Goal: Information Seeking & Learning: Understand process/instructions

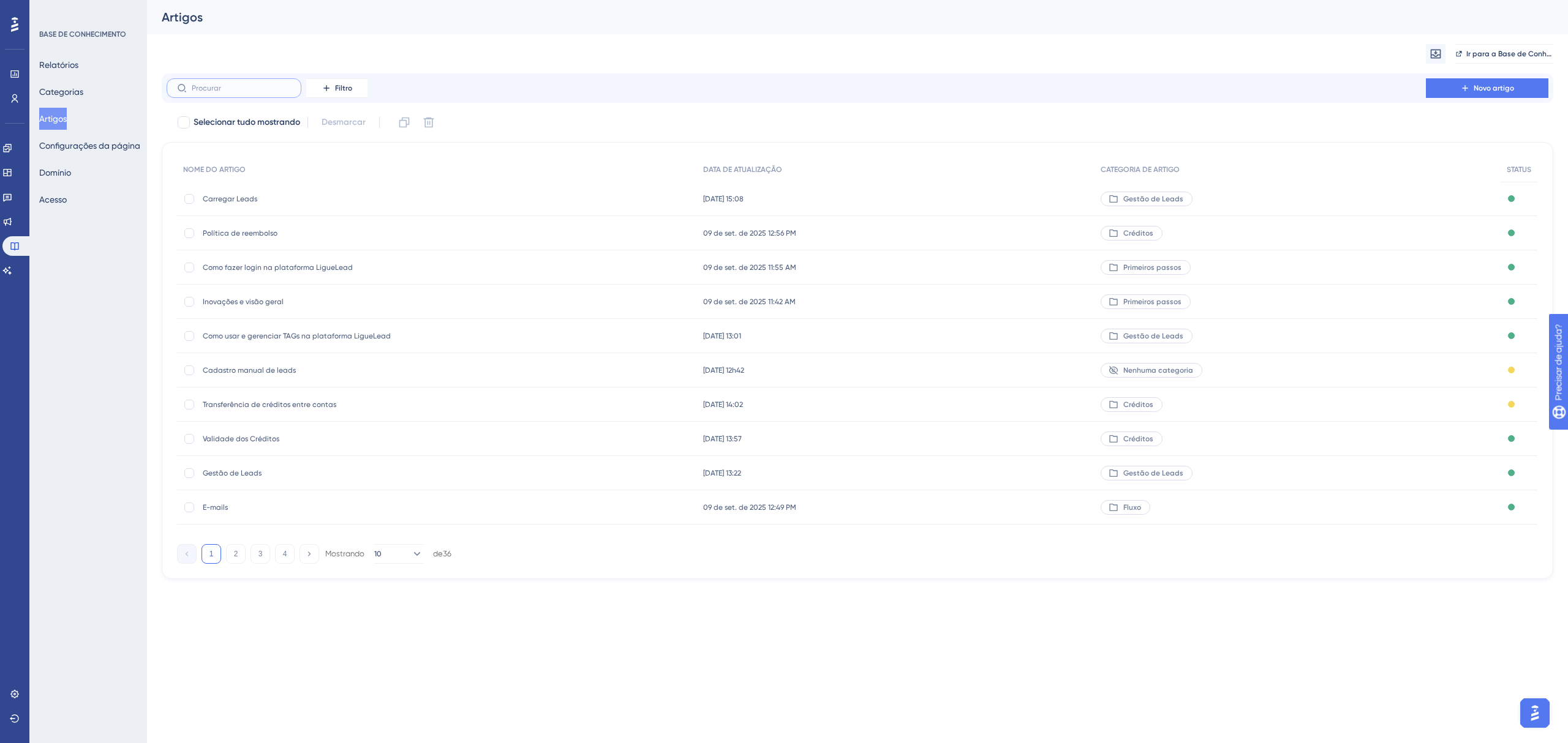
click at [231, 91] on input "text" at bounding box center [241, 88] width 100 height 9
type input "mé"
checkbox input "true"
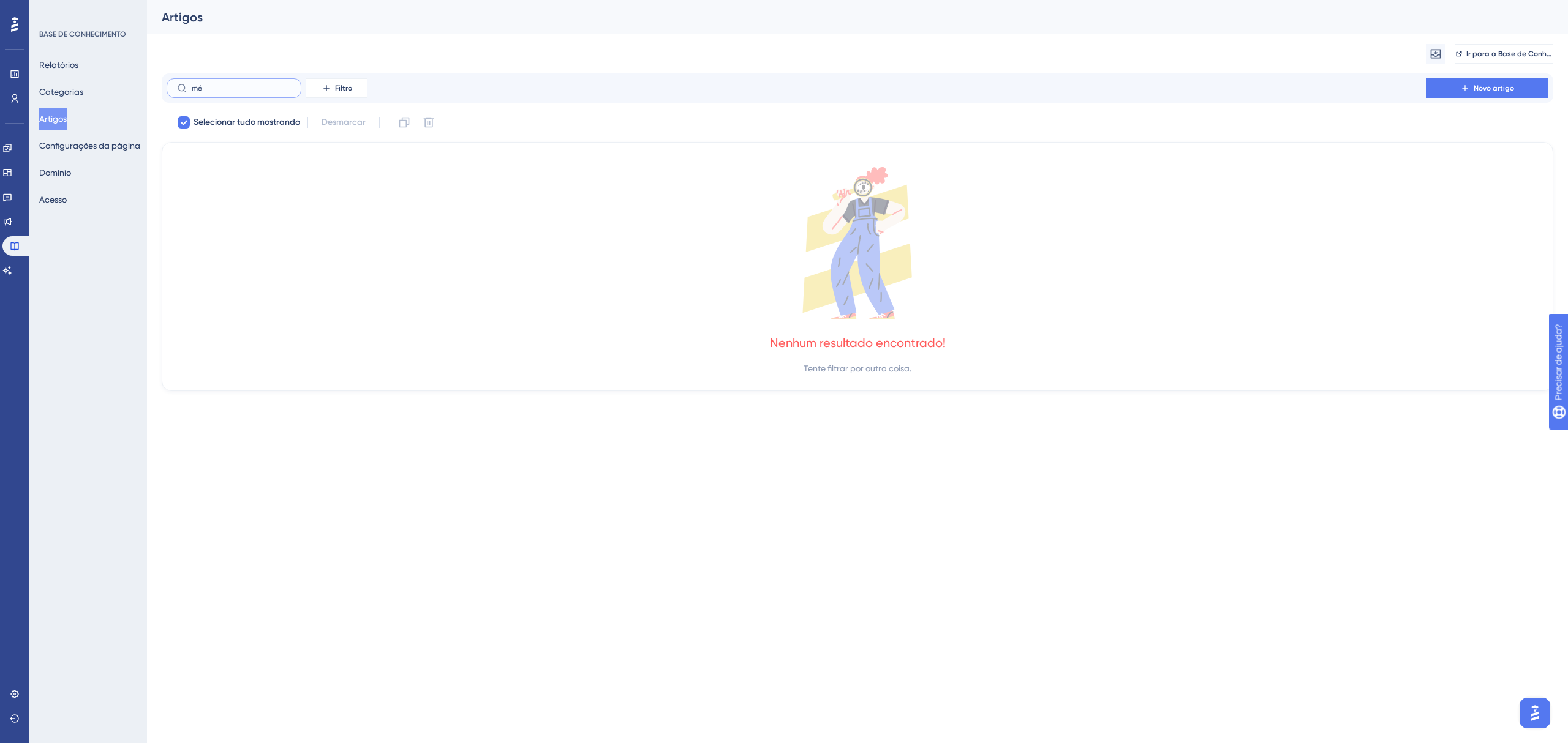
type input "m"
checkbox input "false"
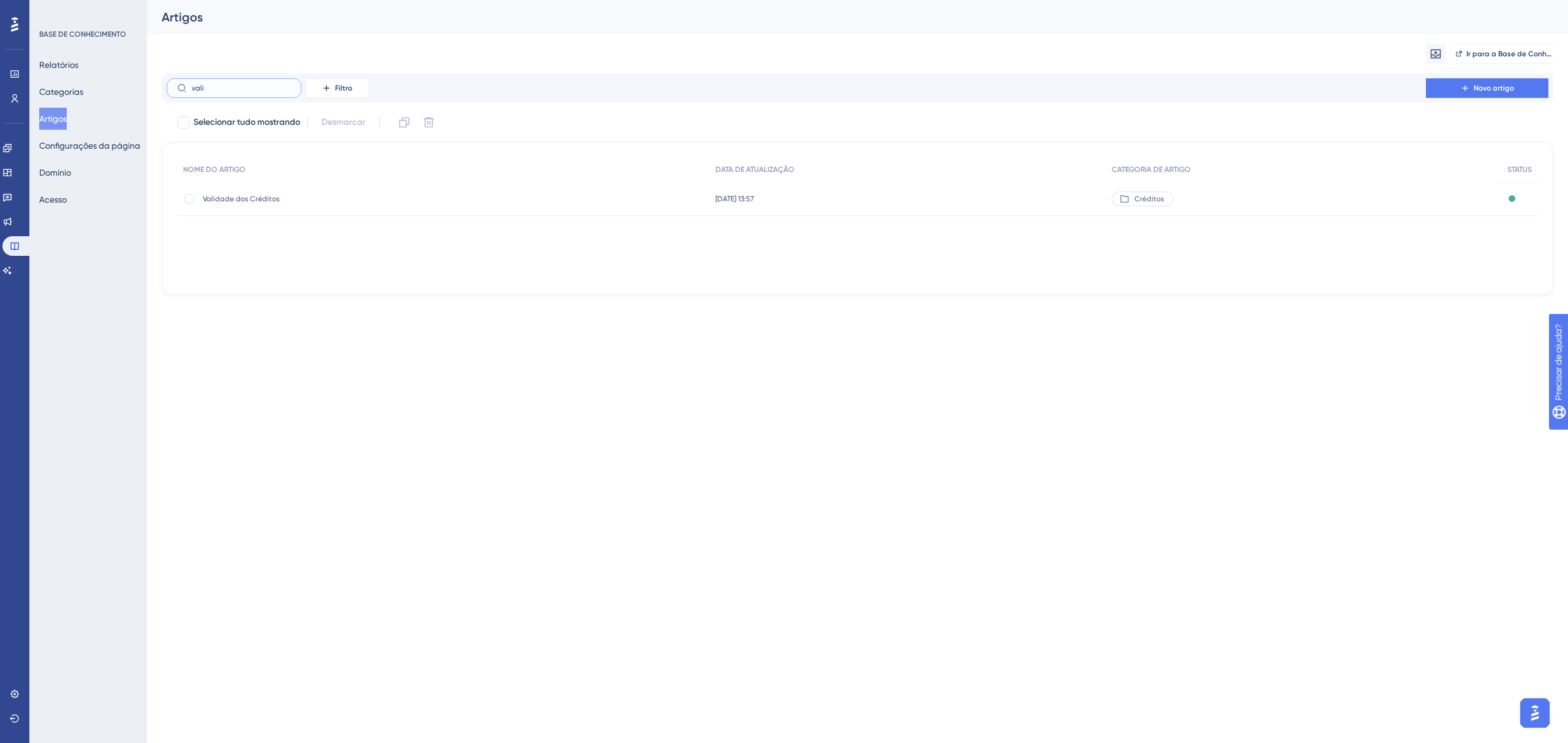
type input "vali"
click at [250, 196] on font "Validade dos Créditos" at bounding box center [241, 199] width 77 height 9
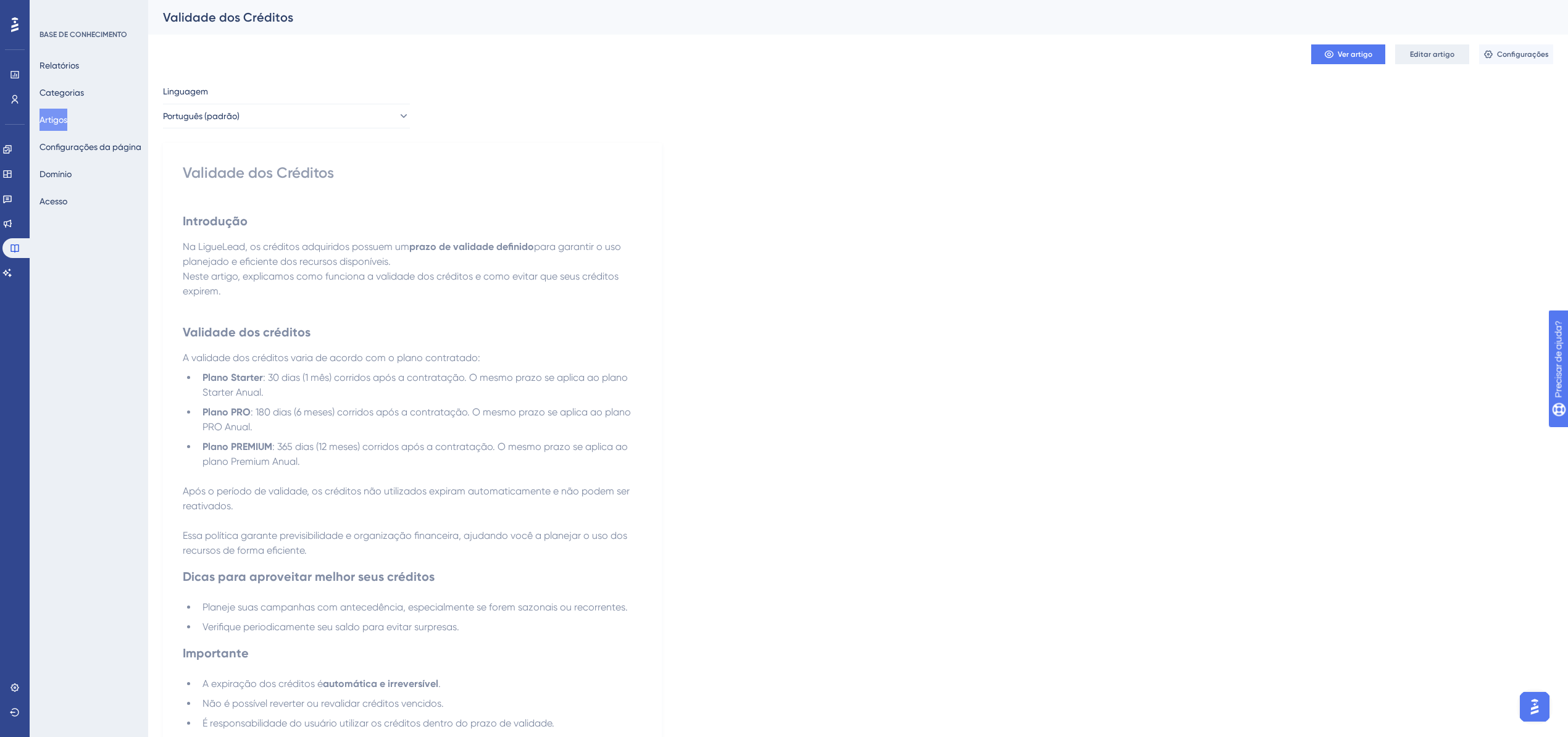
click at [1429, 50] on font "Editar artigo" at bounding box center [1432, 54] width 45 height 9
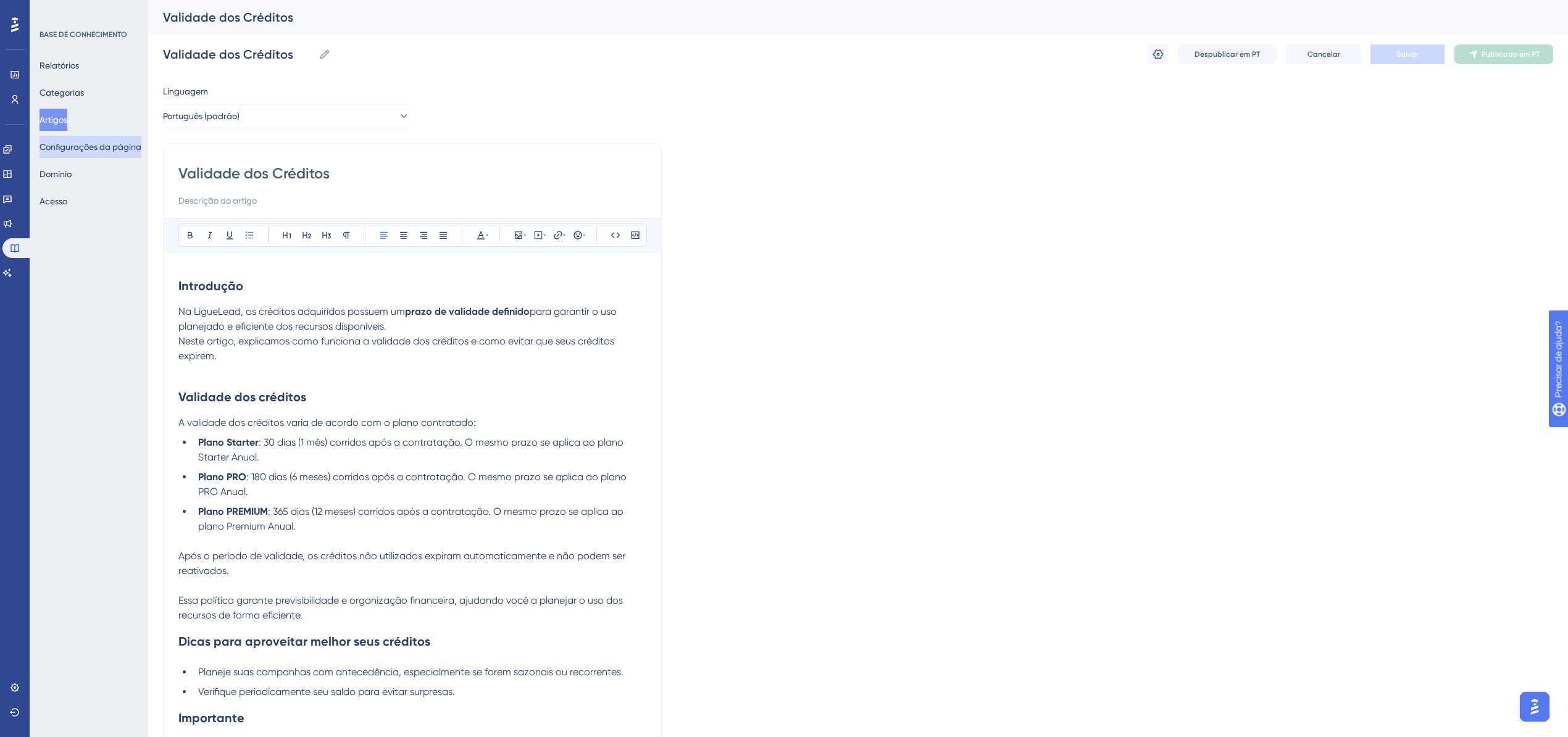
click at [82, 144] on font "Configurações da página" at bounding box center [90, 146] width 102 height 10
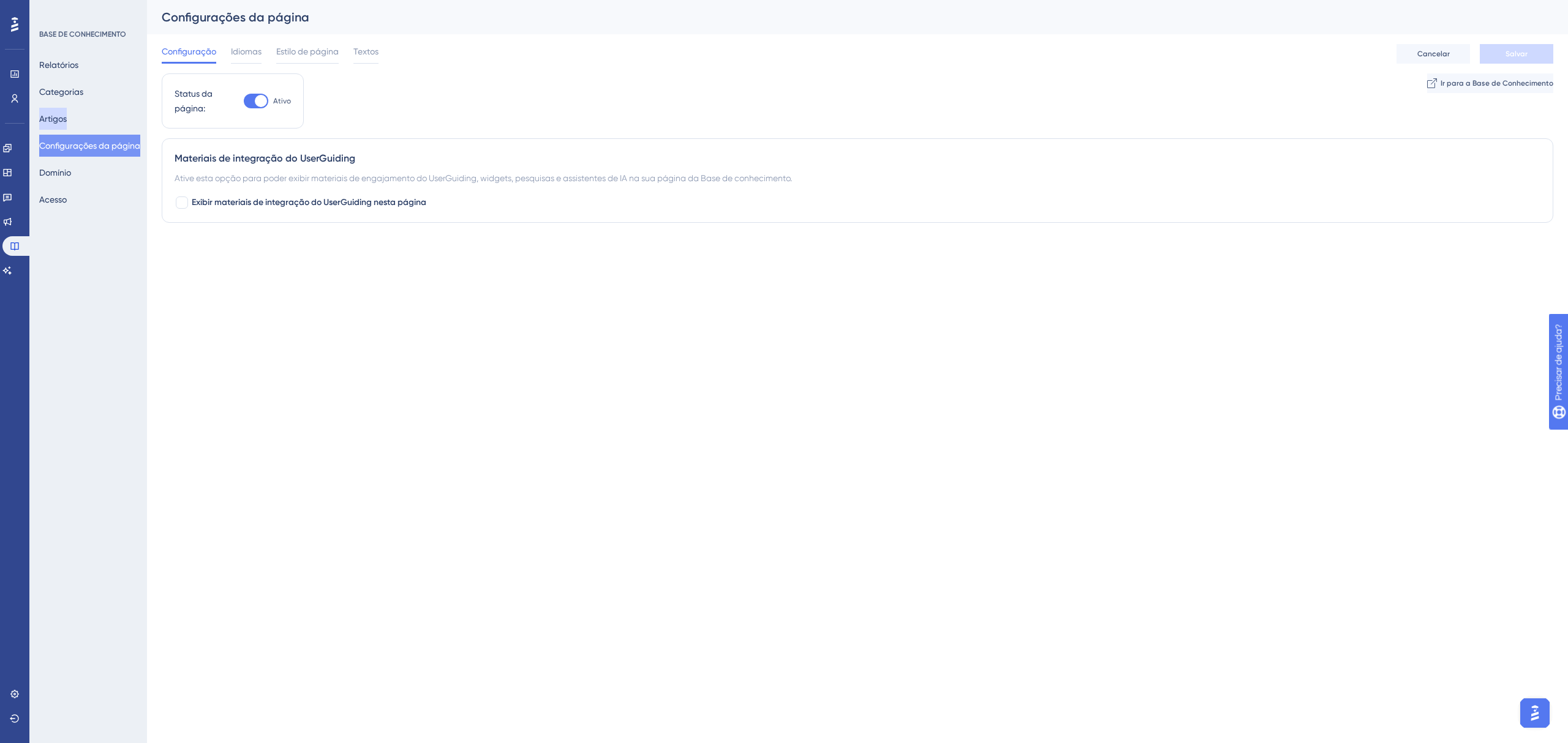
click at [67, 114] on font "Artigos" at bounding box center [53, 118] width 27 height 10
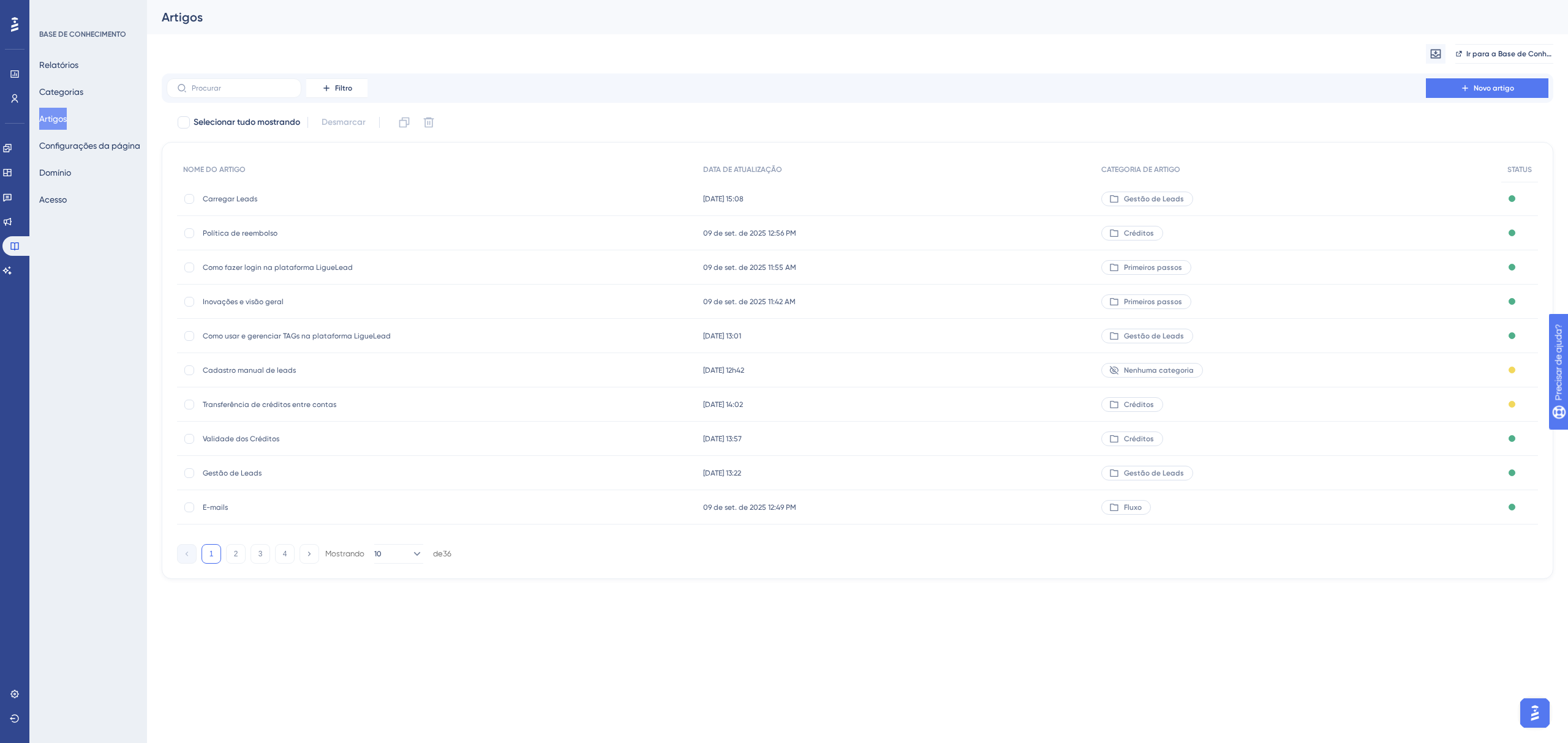
click at [288, 340] on span "Como usar e gerenciar TAGs na plataforma LigueLead" at bounding box center [300, 336] width 196 height 10
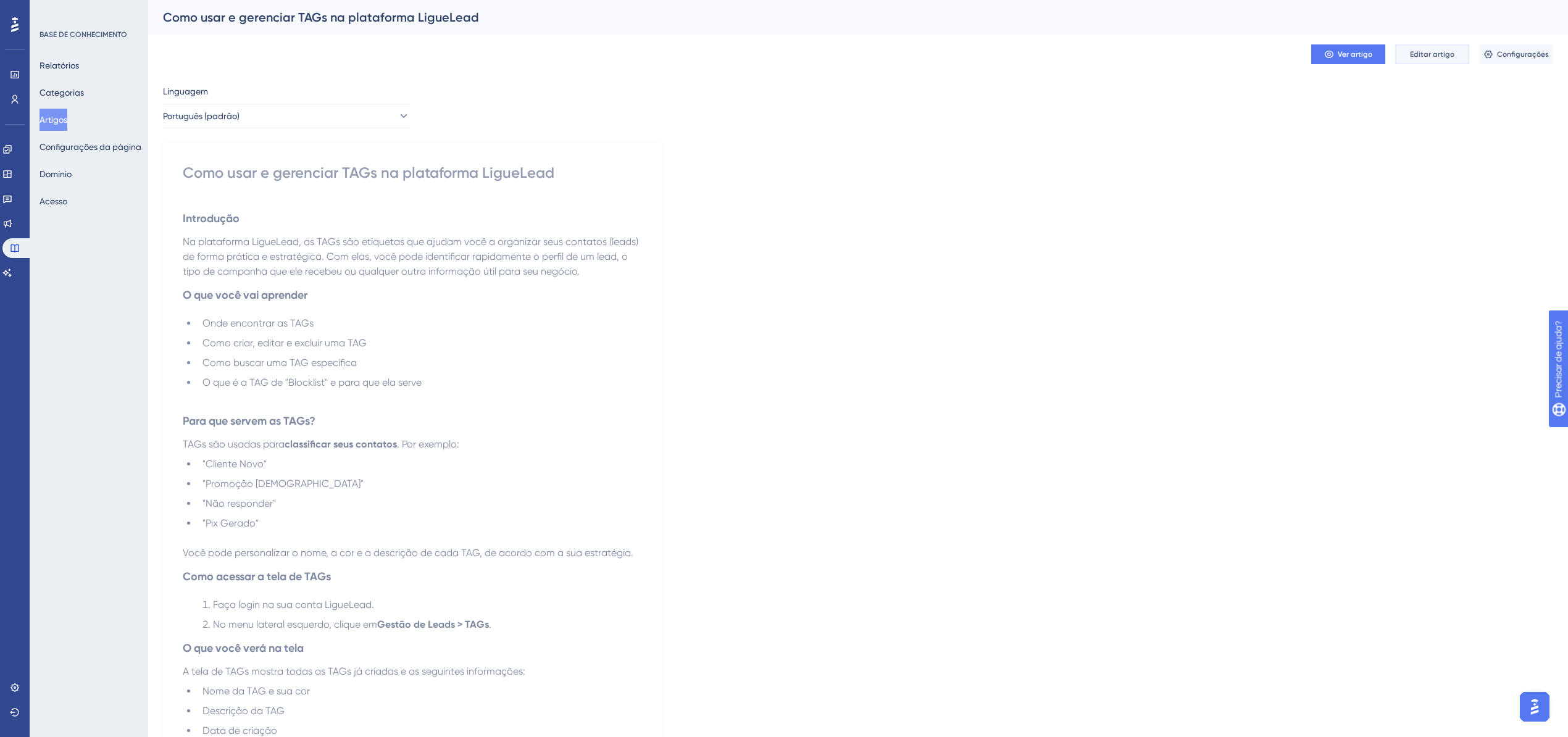
click at [1444, 49] on span "Editar artigo" at bounding box center [1432, 54] width 45 height 10
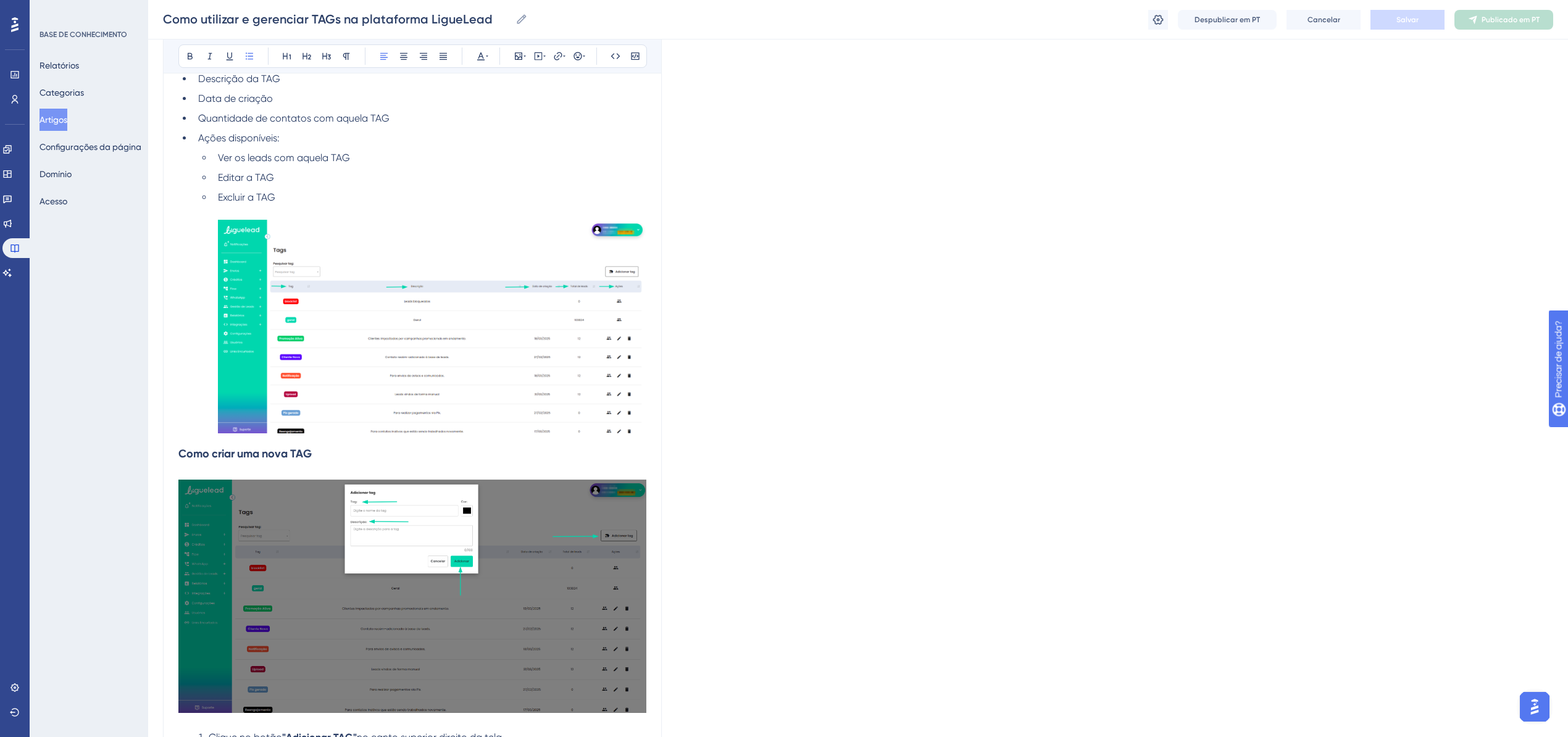
scroll to position [538, 0]
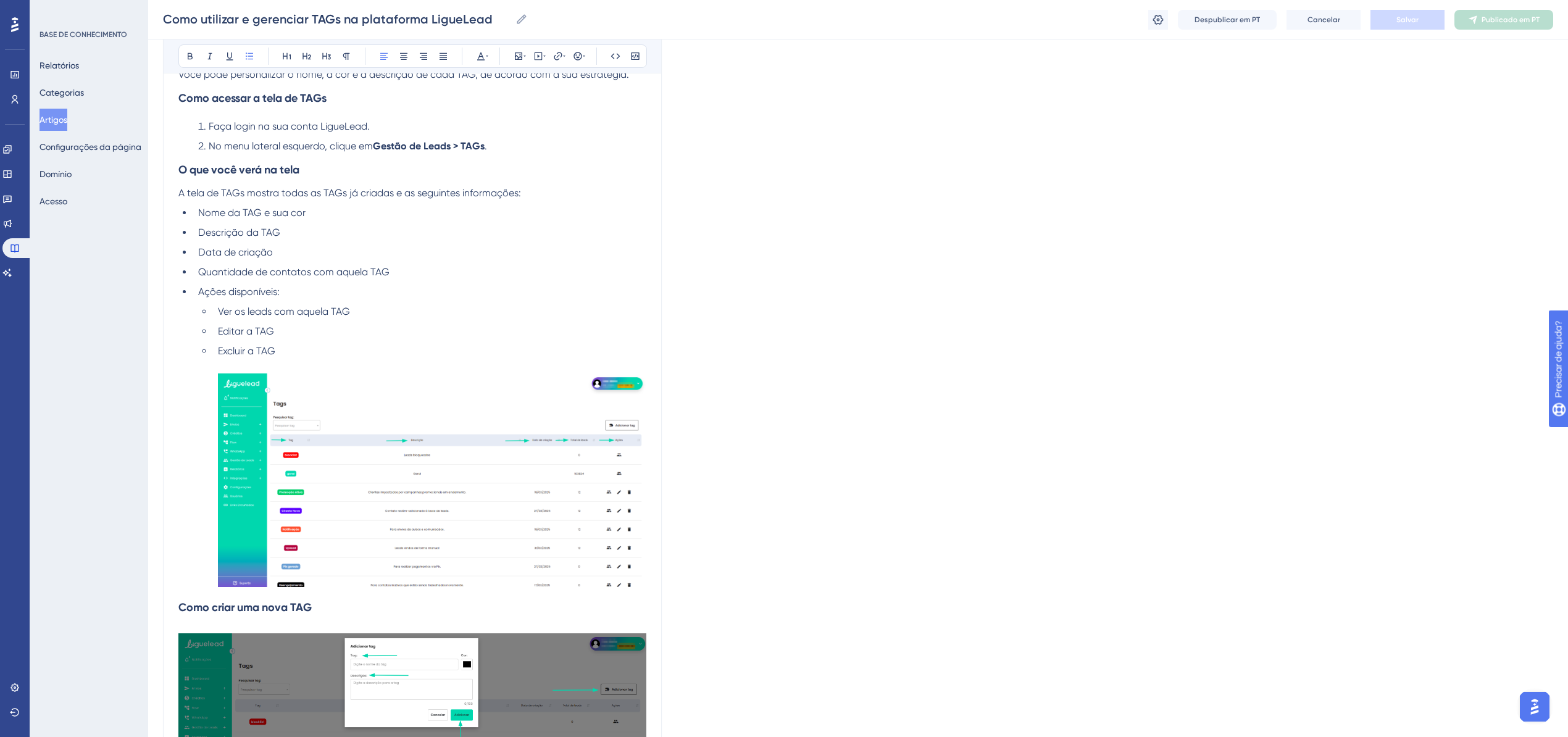
click at [303, 351] on li "Excluir a TAG" at bounding box center [429, 467] width 433 height 248
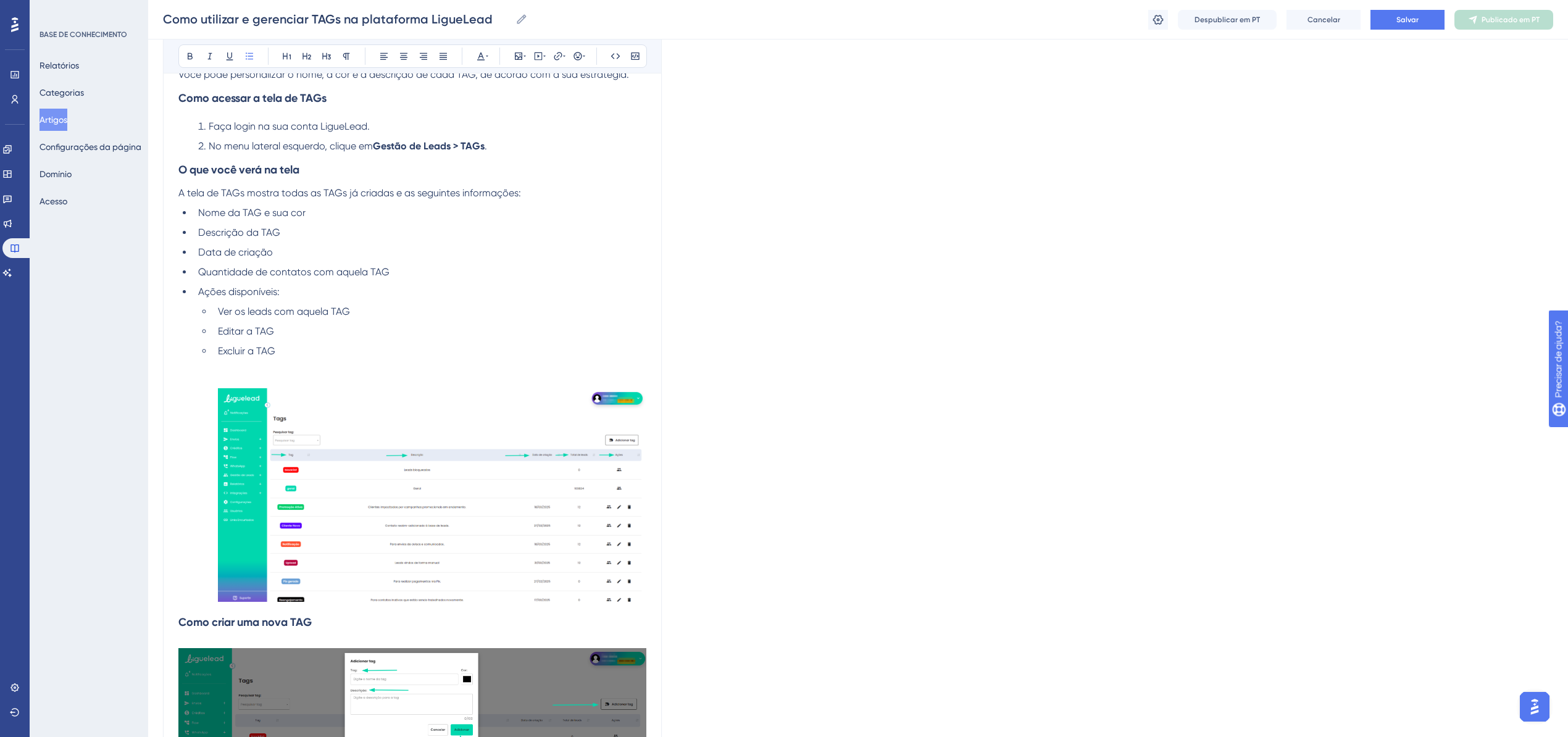
drag, startPoint x: 292, startPoint y: 459, endPoint x: 271, endPoint y: 455, distance: 21.4
click at [271, 455] on img at bounding box center [432, 495] width 429 height 213
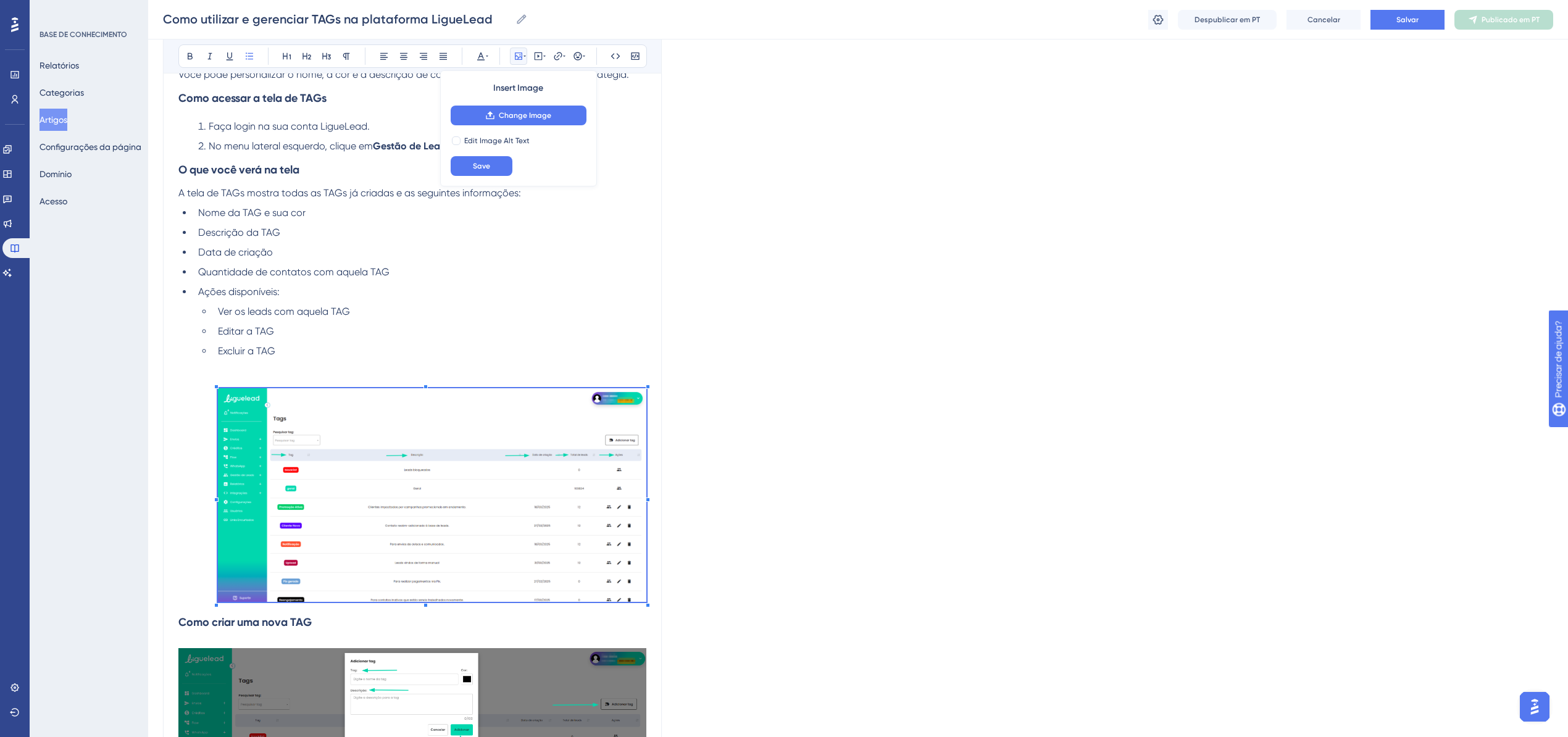
click at [261, 457] on img at bounding box center [432, 495] width 429 height 213
click at [183, 372] on ul "Nome da TAG e sua cor Descrição da TAG Data de criação Quantidade de contatos c…" at bounding box center [412, 406] width 468 height 400
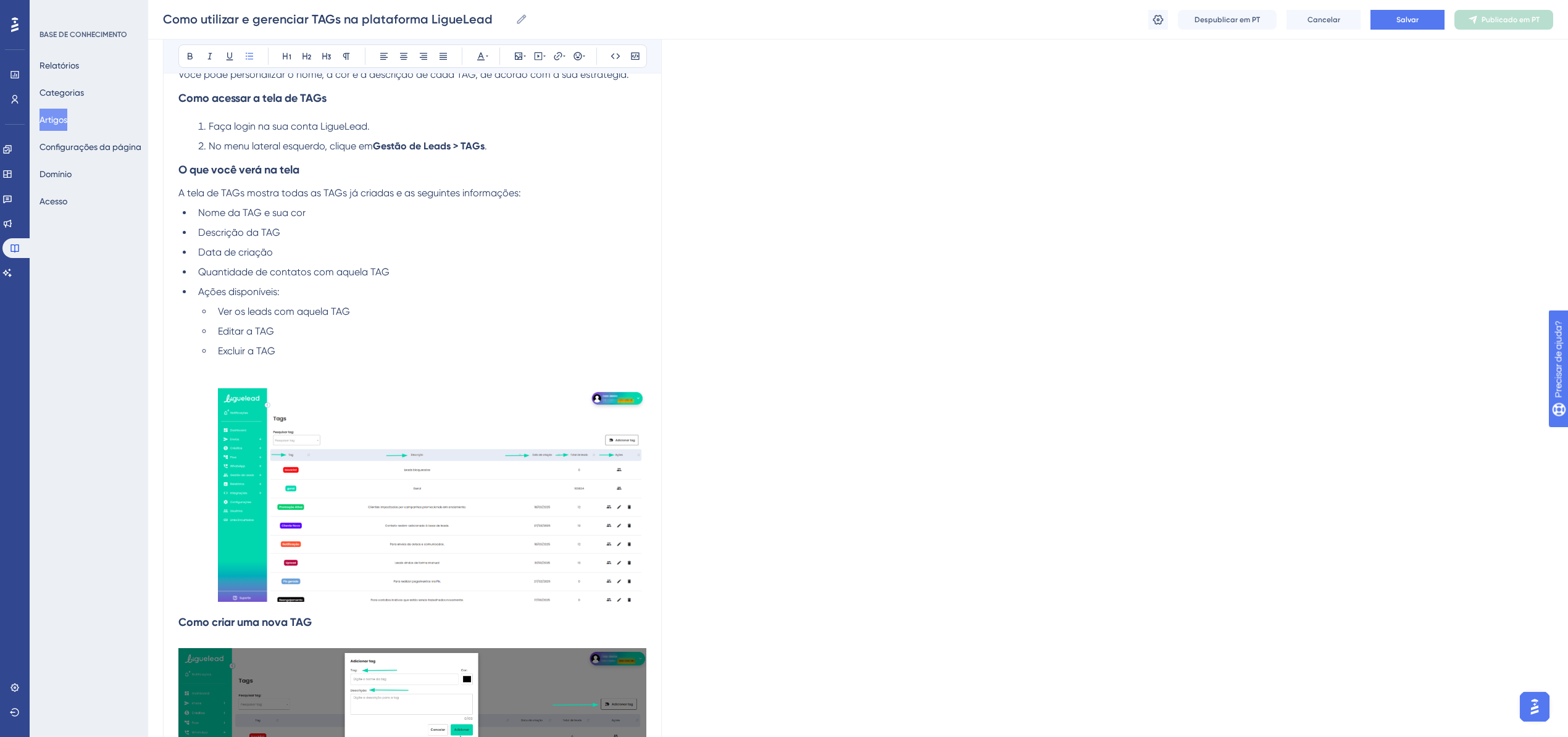
click at [218, 386] on li "Excluir a TAG" at bounding box center [429, 475] width 433 height 262
click at [255, 436] on img at bounding box center [432, 495] width 429 height 213
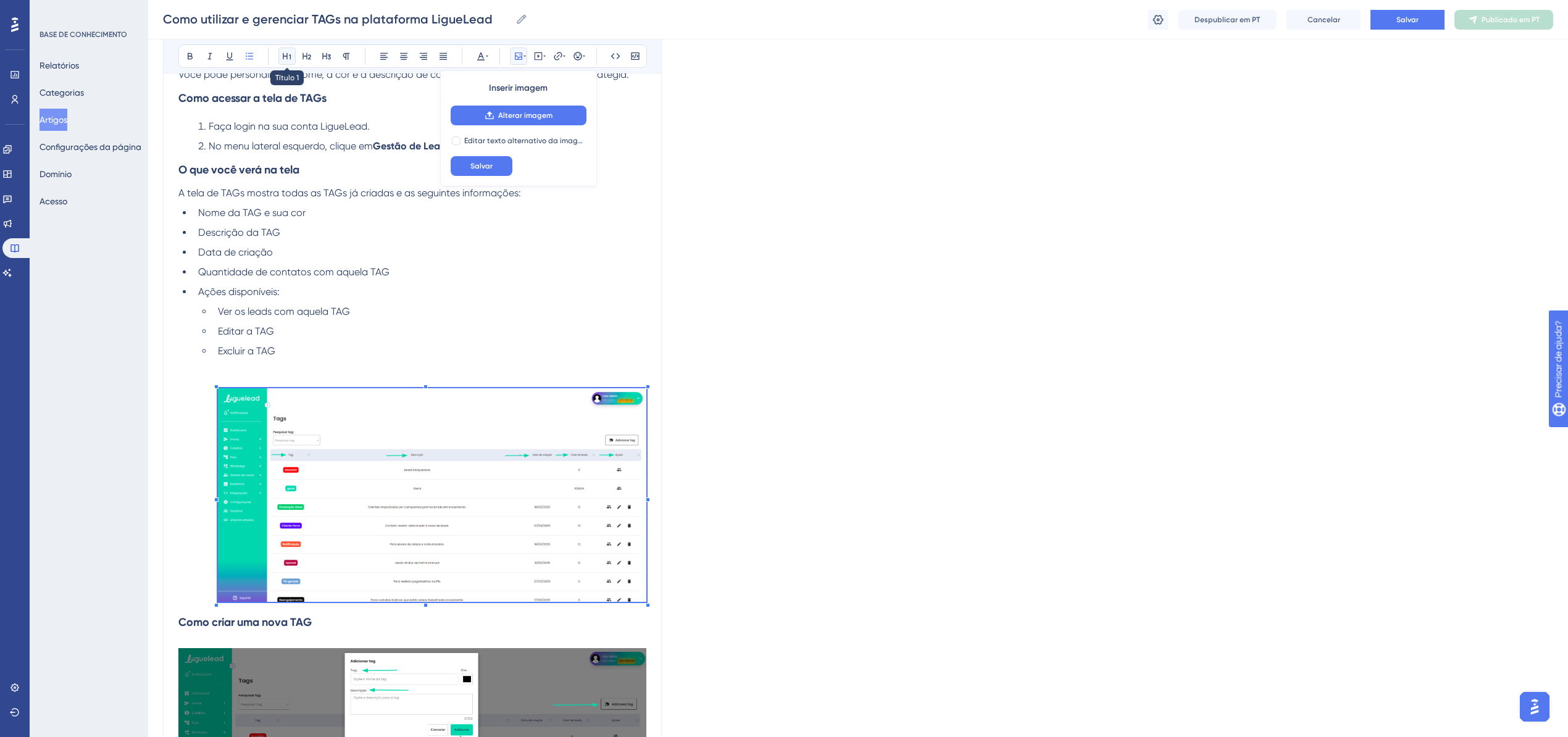
click at [283, 48] on button at bounding box center [287, 56] width 17 height 17
click at [296, 55] on div "Audacioso itálico Sublinhado Ponto de bala Título 1 Título 2 Título 3 Normal Al…" at bounding box center [412, 56] width 468 height 24
click at [304, 57] on icon at bounding box center [307, 56] width 10 height 10
click at [250, 476] on img at bounding box center [432, 495] width 429 height 213
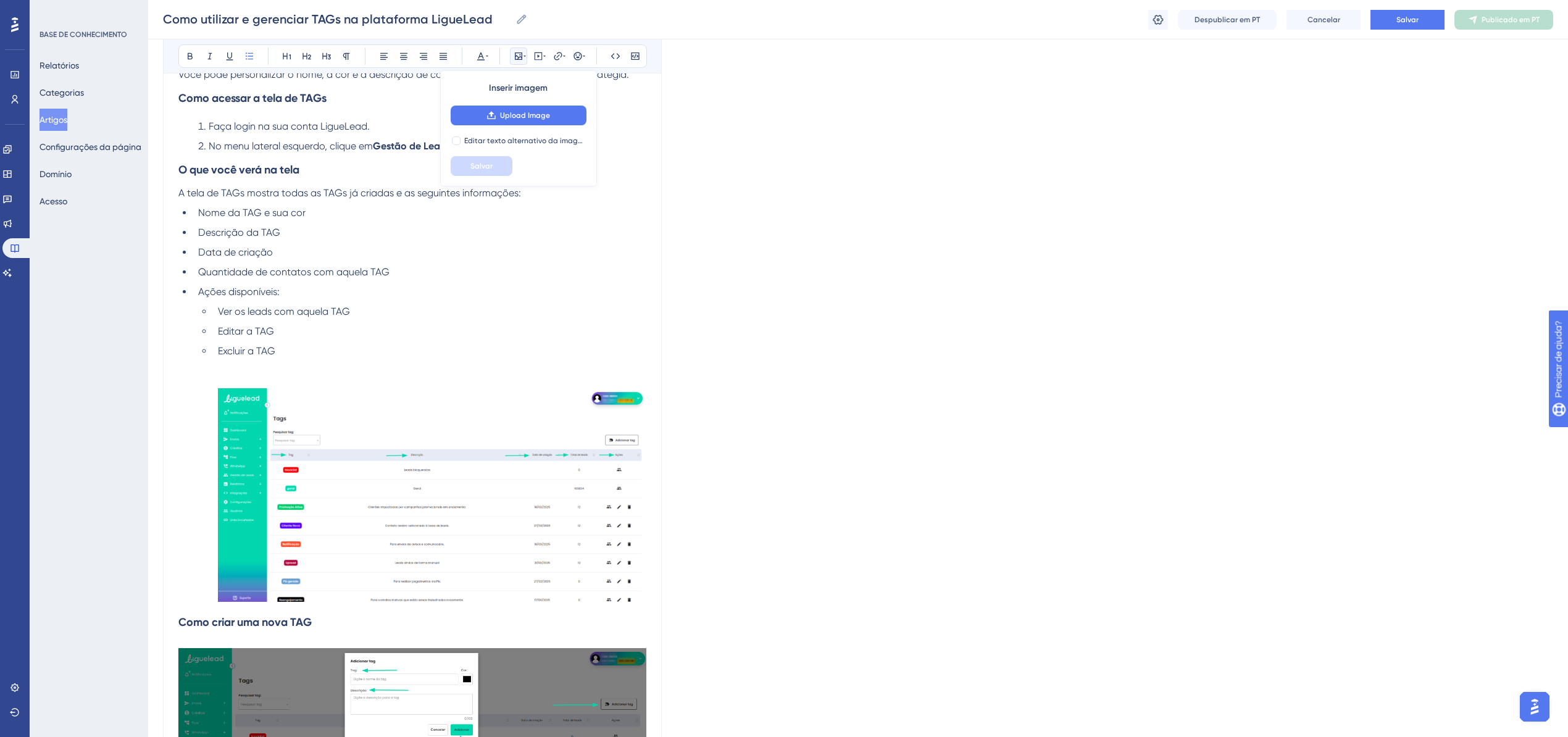
click at [200, 465] on ul "Ver os leads com aquela TAG Editar a TAG Excluir a TAG" at bounding box center [422, 455] width 448 height 302
click at [212, 385] on ul "Ver os leads com aquela TAG Editar a TAG Excluir a TAG" at bounding box center [422, 455] width 448 height 302
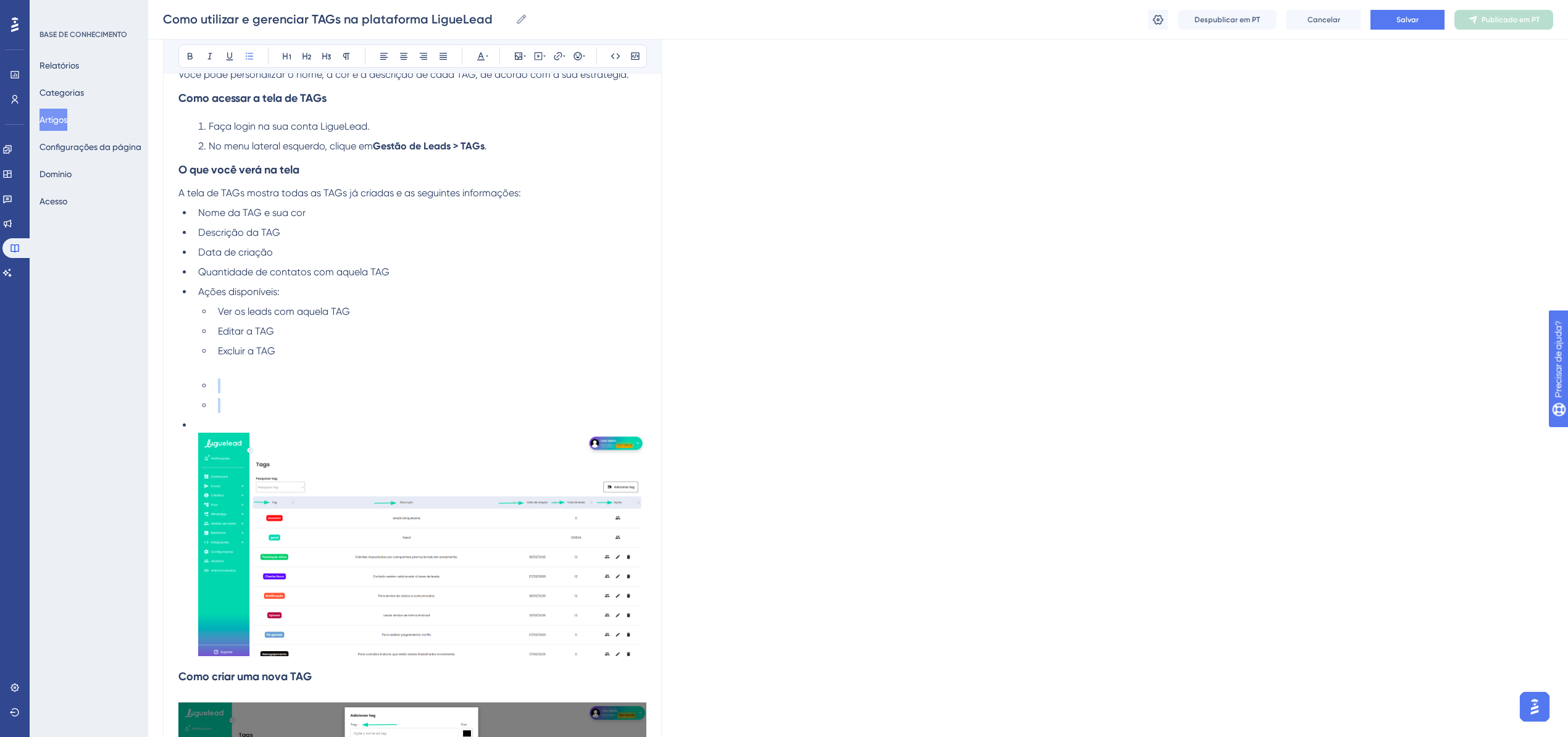
drag, startPoint x: 206, startPoint y: 409, endPoint x: 193, endPoint y: 388, distance: 24.7
click at [193, 388] on ul "Nome da TAG e sua cor Descrição da TAG Data de criação Quantidade de contatos c…" at bounding box center [412, 433] width 468 height 455
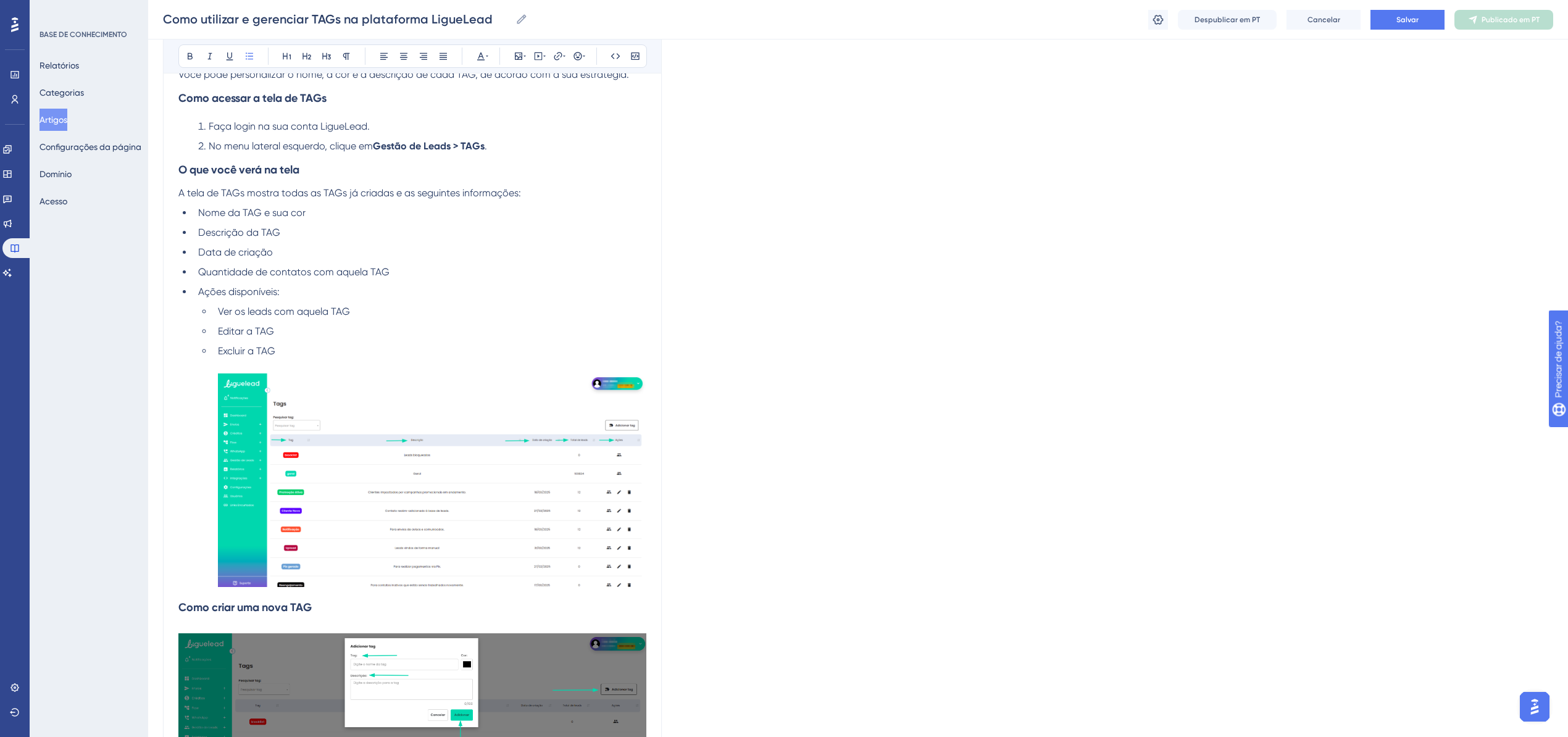
click at [289, 448] on img at bounding box center [432, 480] width 429 height 213
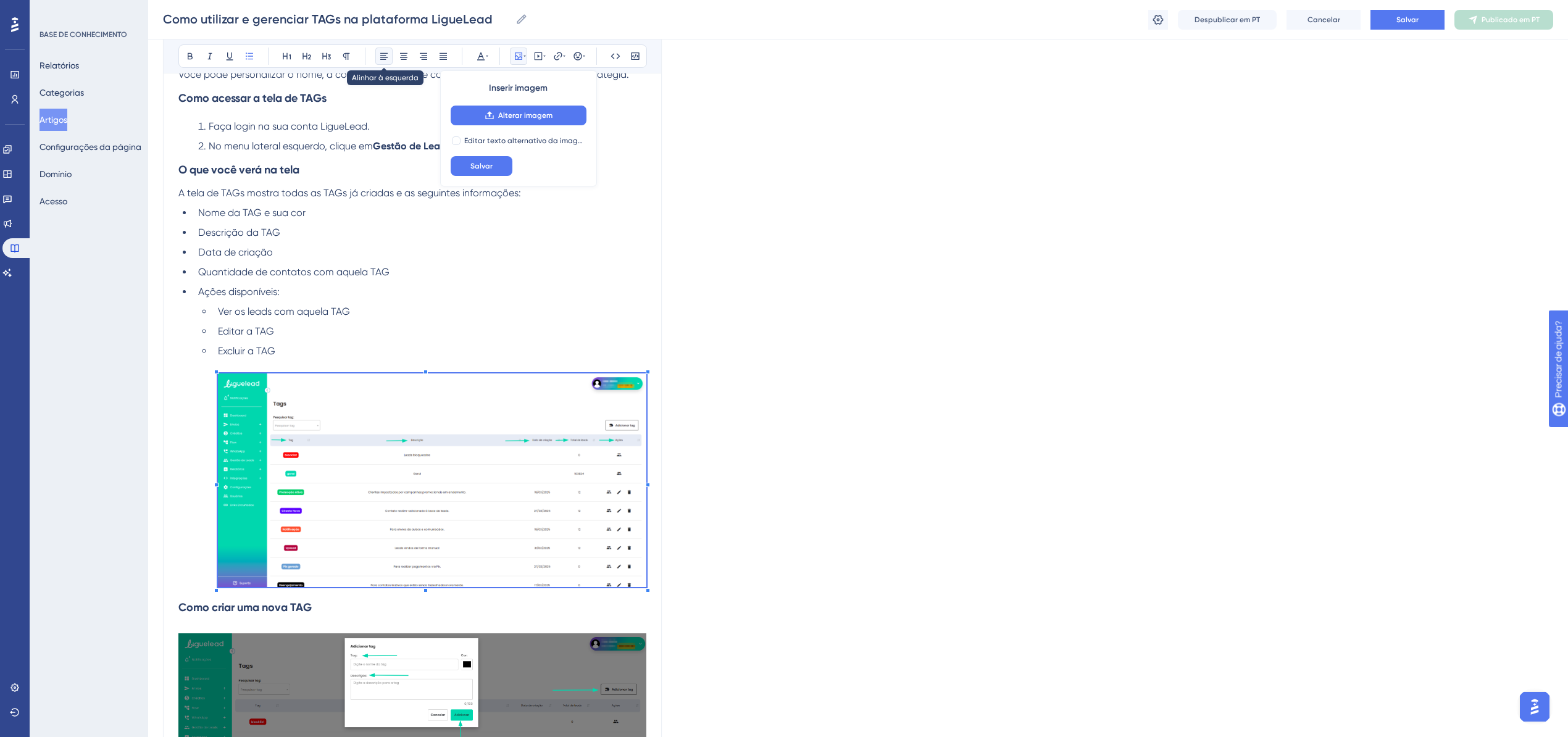
click at [385, 59] on icon at bounding box center [383, 56] width 10 height 10
click at [352, 57] on button at bounding box center [346, 56] width 17 height 17
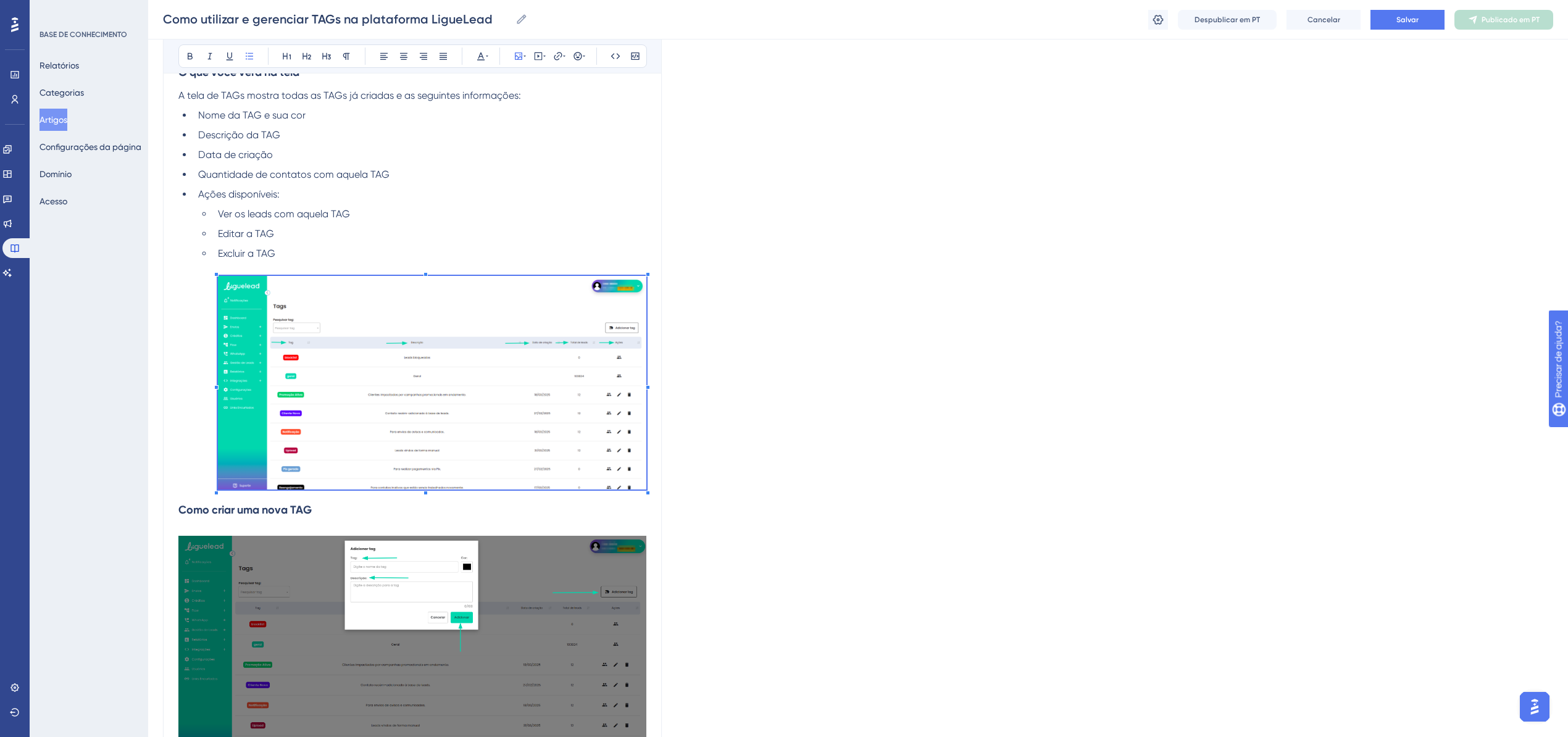
scroll to position [785, 0]
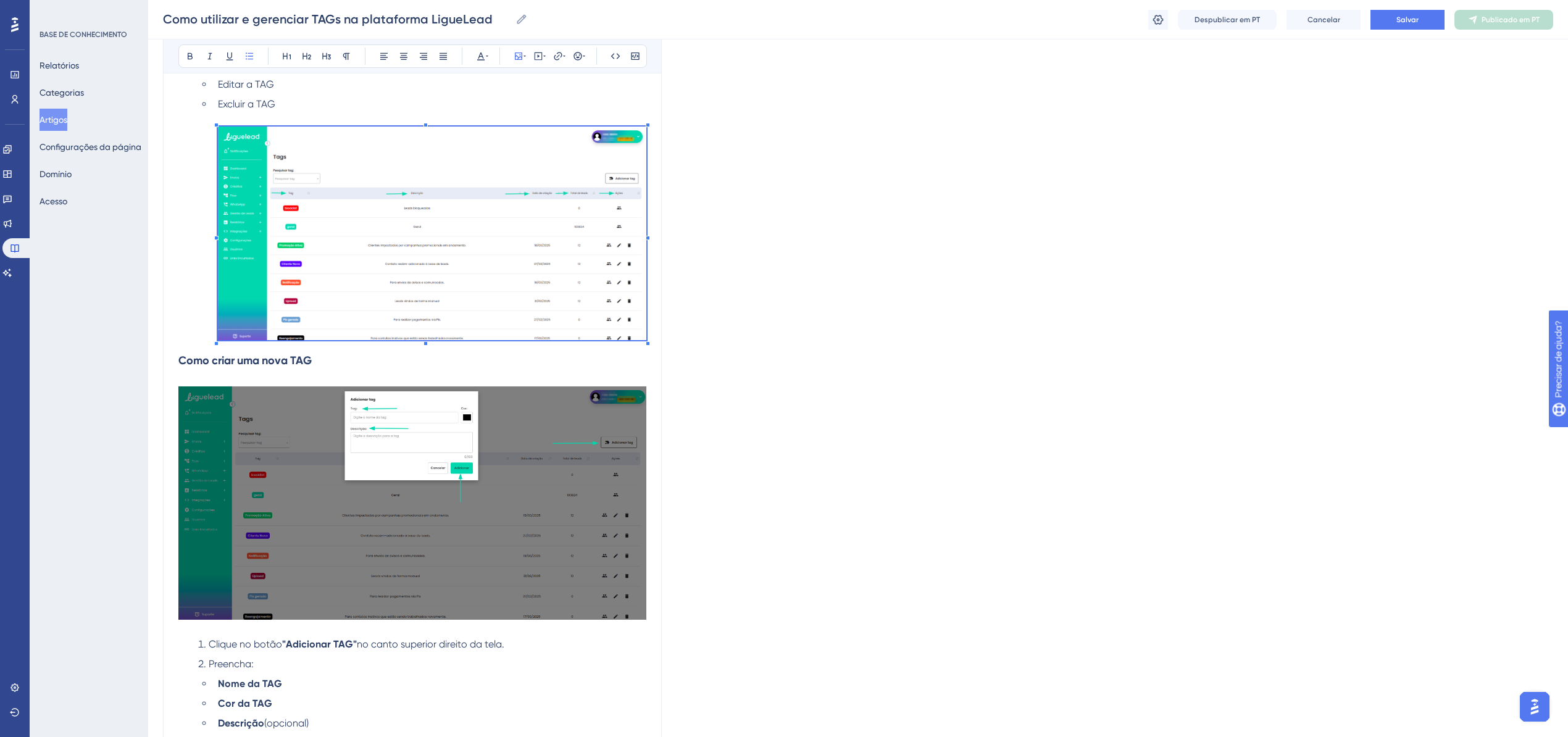
click at [215, 459] on img at bounding box center [412, 503] width 468 height 233
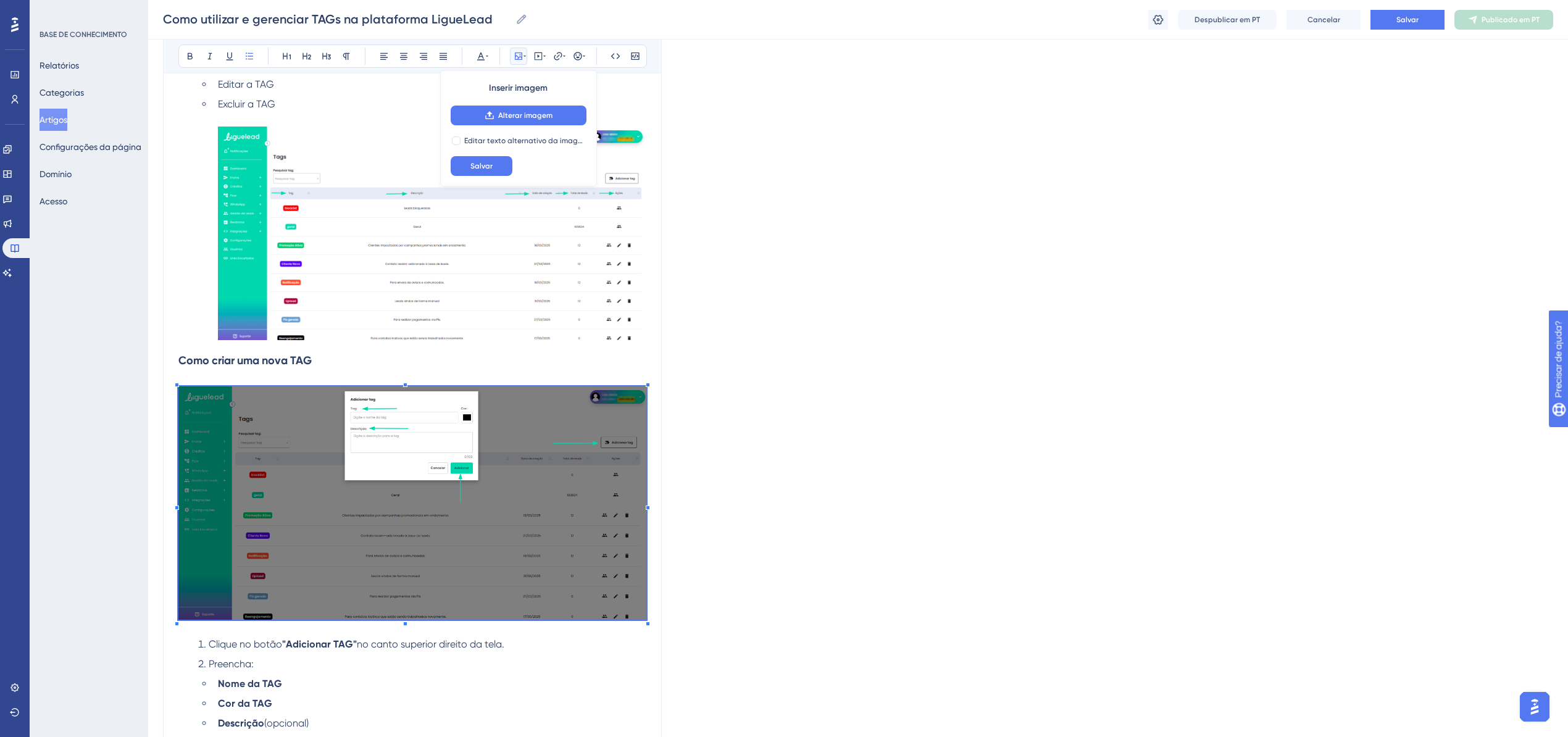
click at [208, 346] on h3 "Como criar uma nova TAG" at bounding box center [412, 488] width 468 height 287
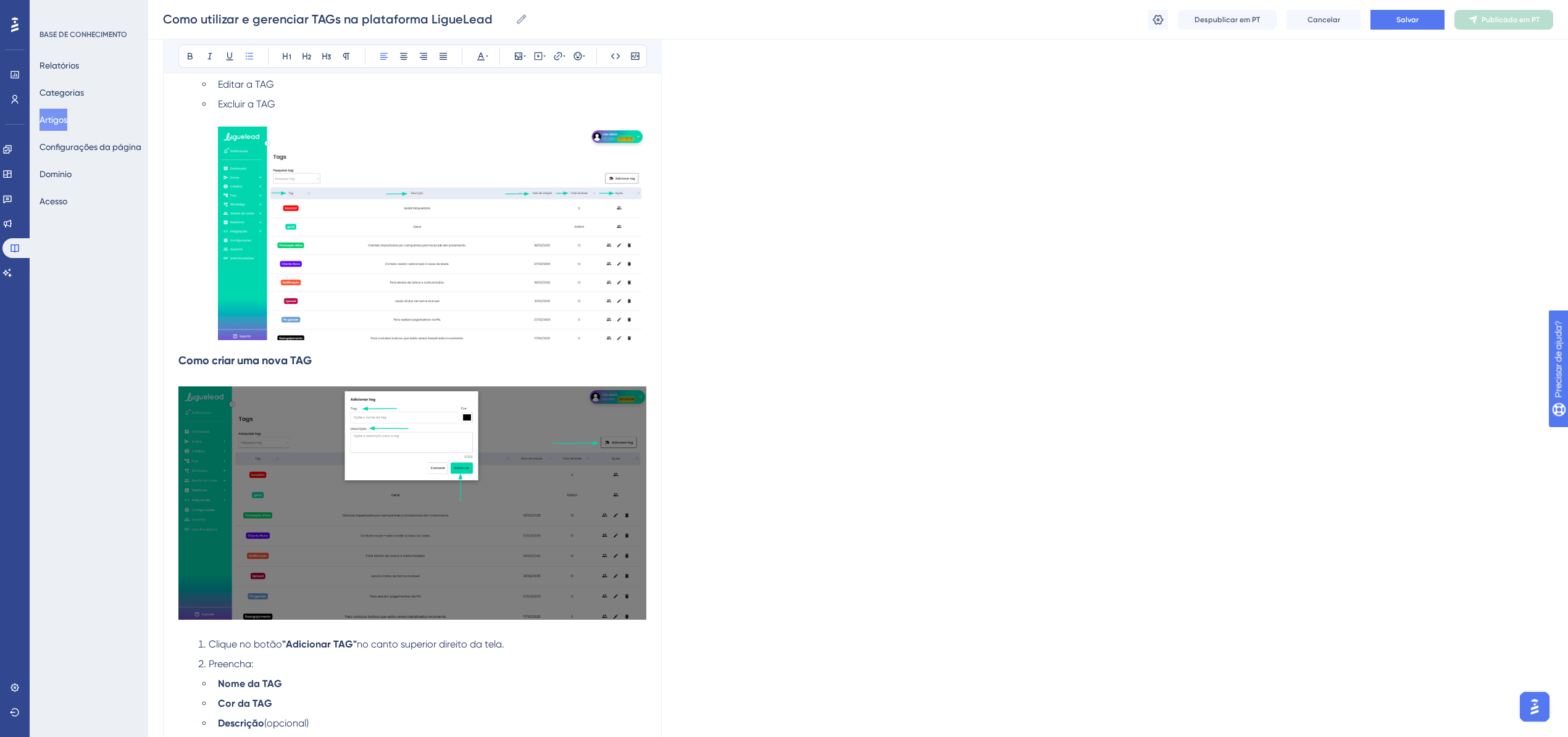
click at [209, 340] on ul "Ver os leads com aquela TAG Editar a TAG Excluir a TAG" at bounding box center [422, 201] width 448 height 287
click at [221, 357] on strong "Como criar uma nova TAG" at bounding box center [245, 360] width 133 height 13
click at [193, 342] on li "Ver os leads com aquela TAG Editar a TAG Excluir a TAG" at bounding box center [419, 201] width 453 height 287
click at [179, 358] on strong "Como criar uma nova TAG" at bounding box center [245, 360] width 133 height 13
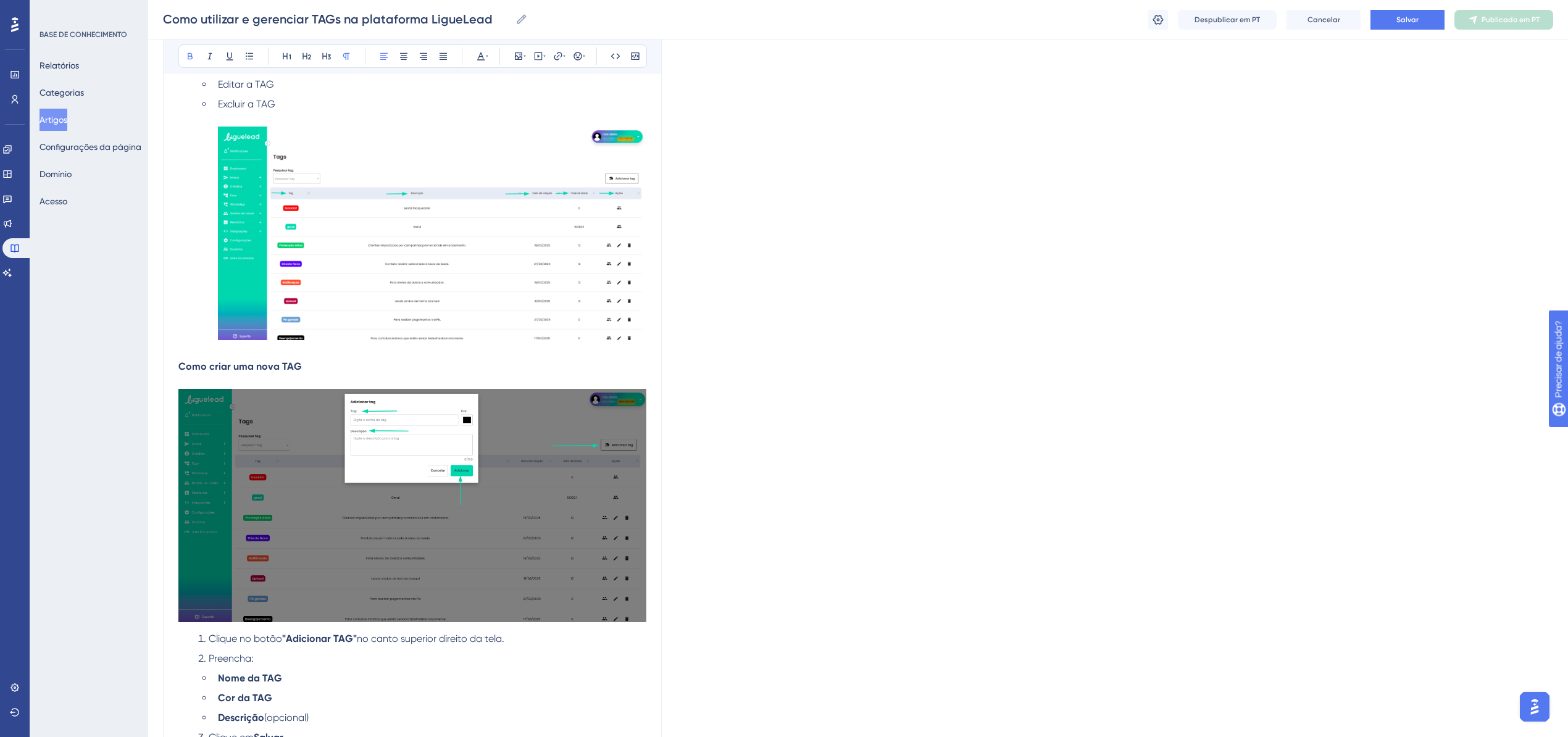
click at [648, 327] on div "Como utilizar e gerenciar TAGs na plataforma LigueLead Audacioso itálico Sublin…" at bounding box center [412, 397] width 499 height 2088
click at [647, 326] on div "Como utilizar e gerenciar TAGs na plataforma LigueLead Audacioso itálico Sublin…" at bounding box center [412, 397] width 499 height 2088
click at [567, 306] on img at bounding box center [432, 233] width 429 height 213
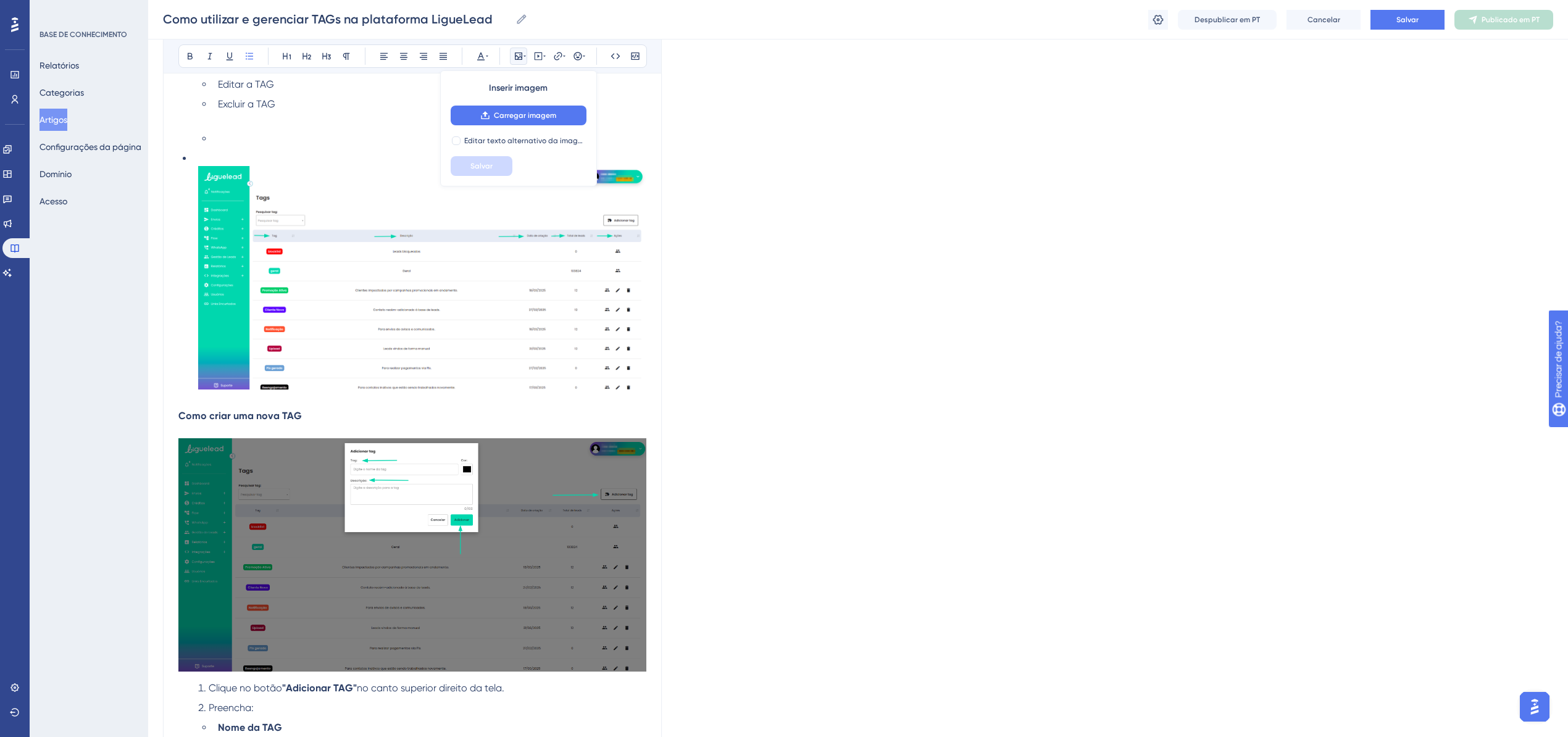
click at [203, 128] on ul "Ver os leads com aquela TAG Editar a TAG Excluir a TAG" at bounding box center [422, 102] width 448 height 89
click at [208, 141] on ul "Ver os leads com aquela TAG Editar a TAG Excluir a TAG" at bounding box center [422, 102] width 448 height 89
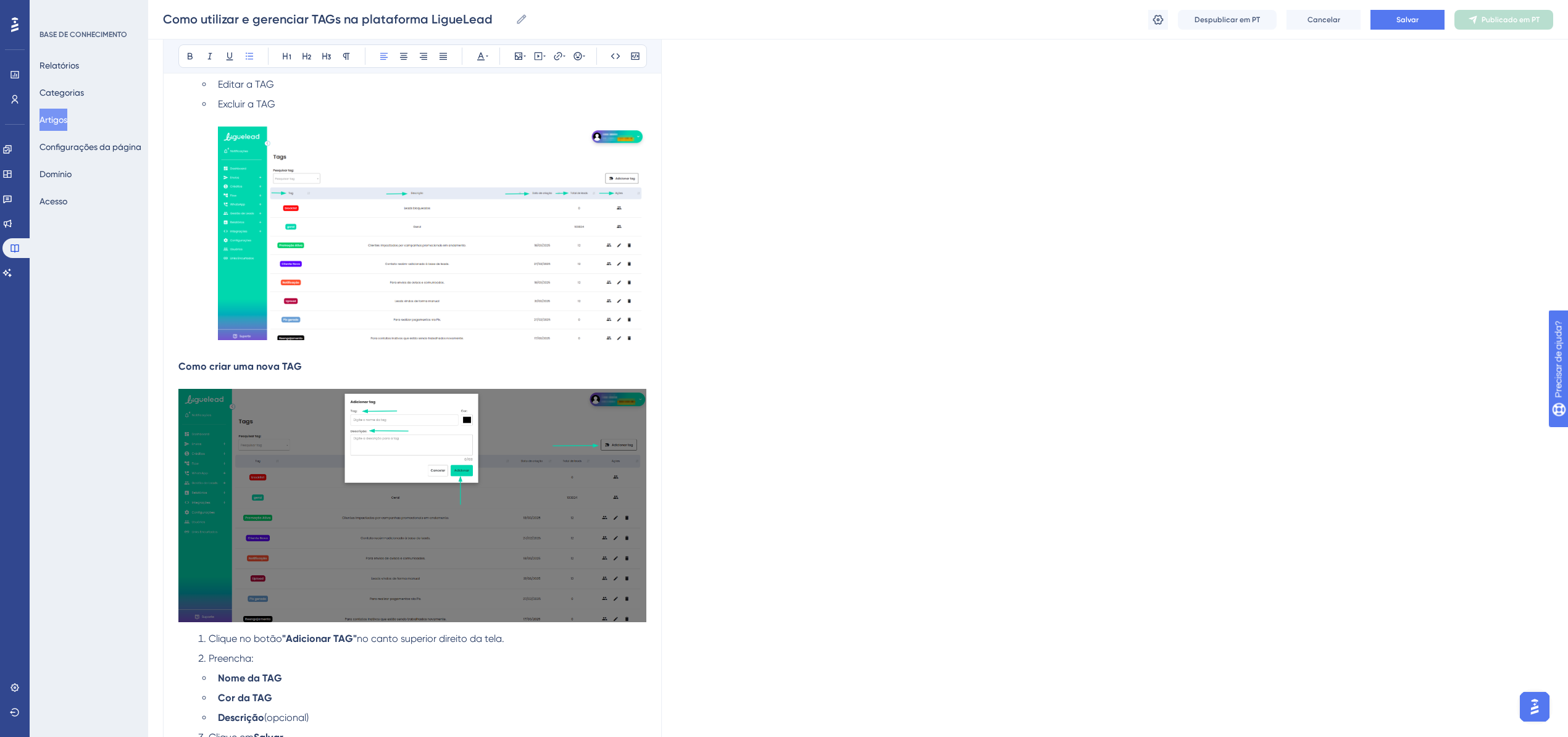
drag, startPoint x: 317, startPoint y: 197, endPoint x: 261, endPoint y: 192, distance: 56.2
click at [268, 202] on img at bounding box center [432, 233] width 429 height 213
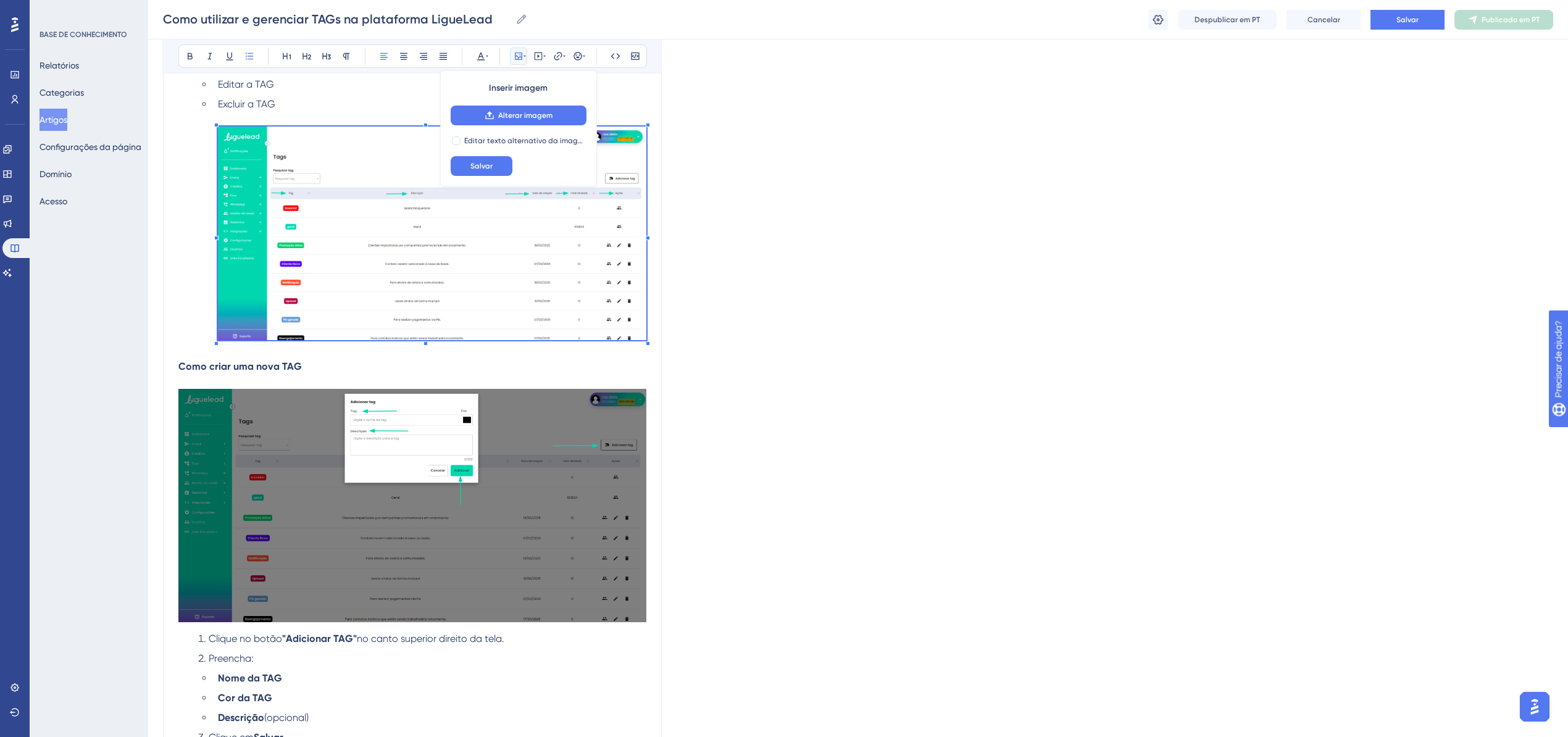
click at [261, 192] on img at bounding box center [432, 233] width 429 height 213
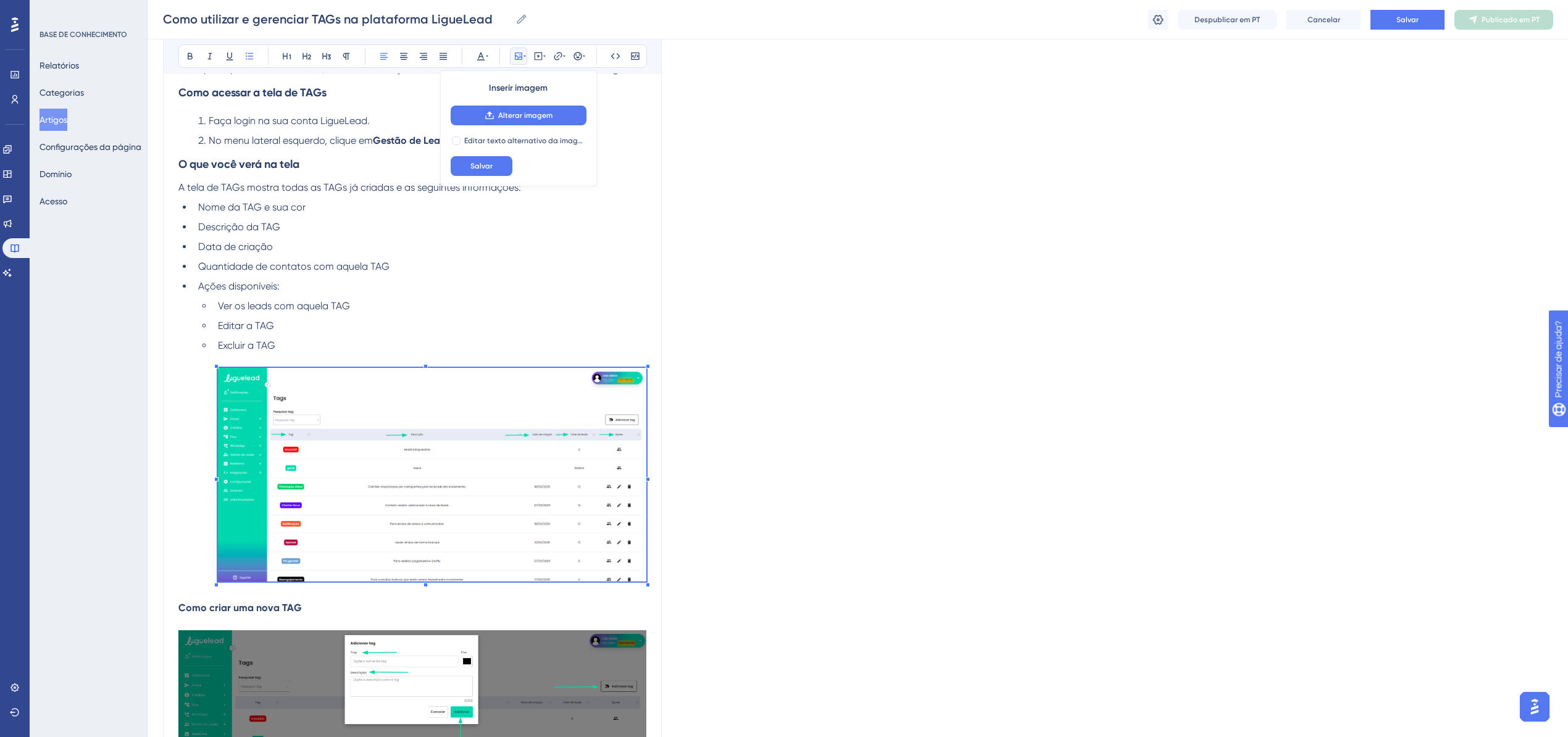
scroll to position [538, 0]
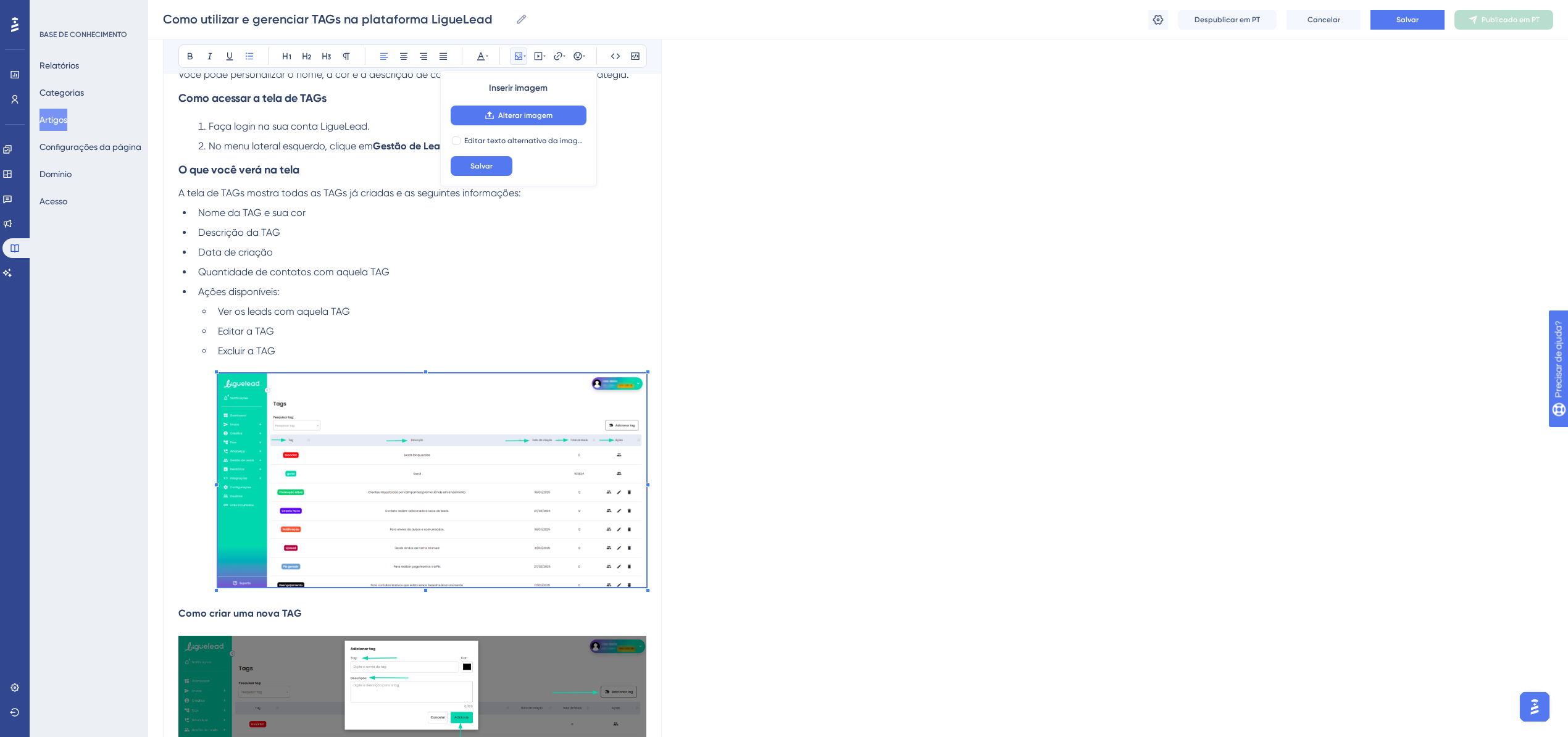
click at [494, 282] on ul "Nome da TAG e sua cor Descrição da TAG Data de criação Quantidade de contatos c…" at bounding box center [412, 399] width 468 height 386
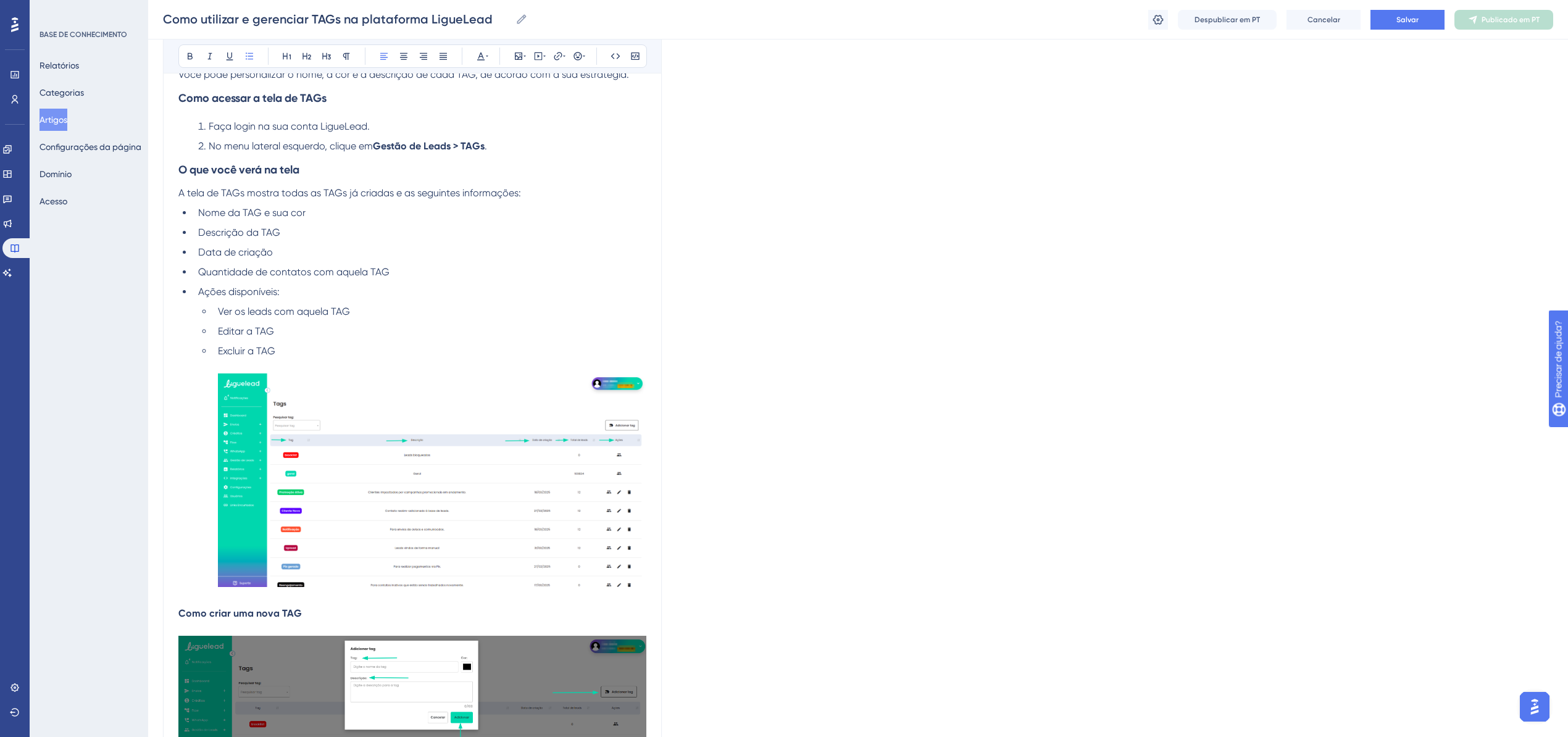
click at [466, 447] on img at bounding box center [432, 480] width 429 height 213
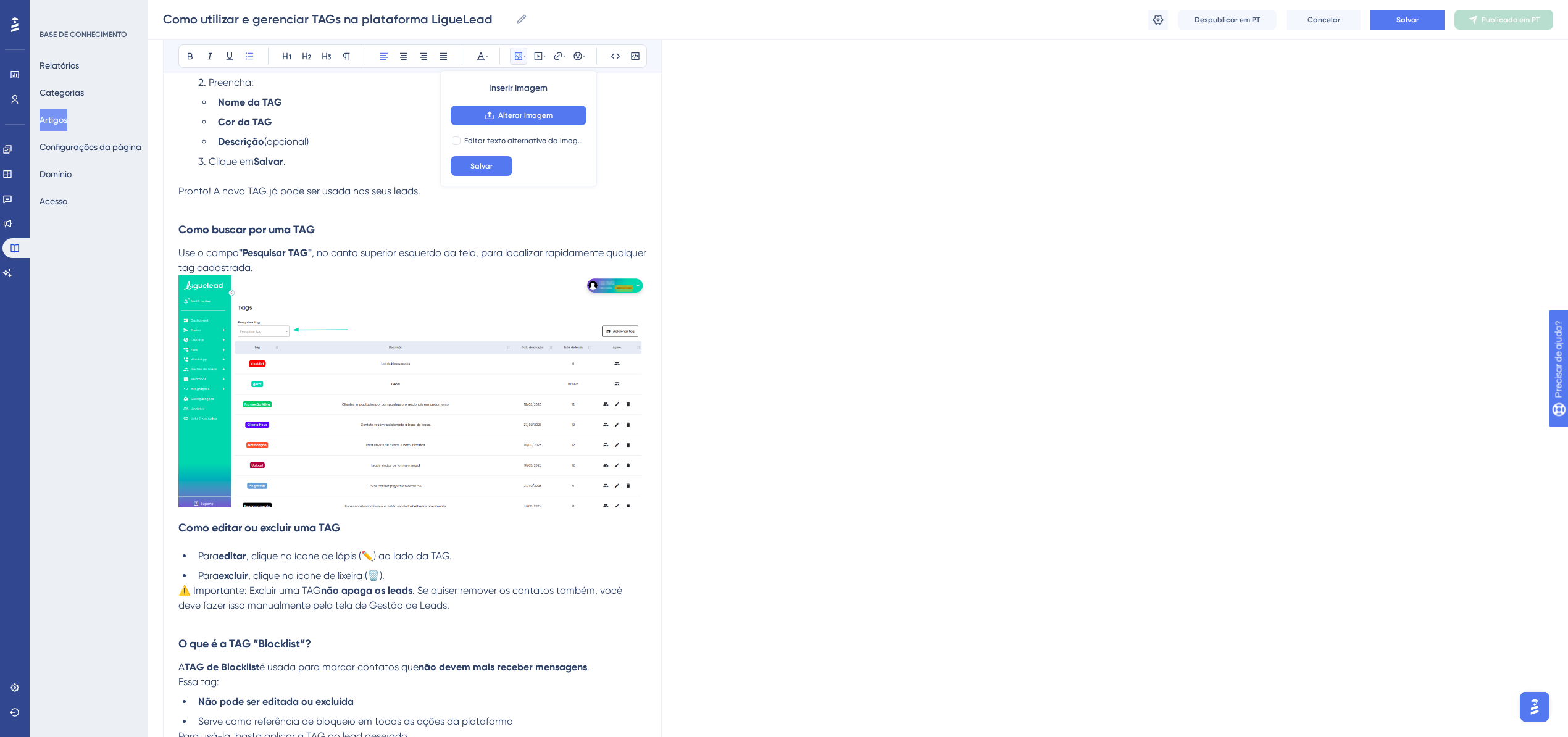
scroll to position [1602, 0]
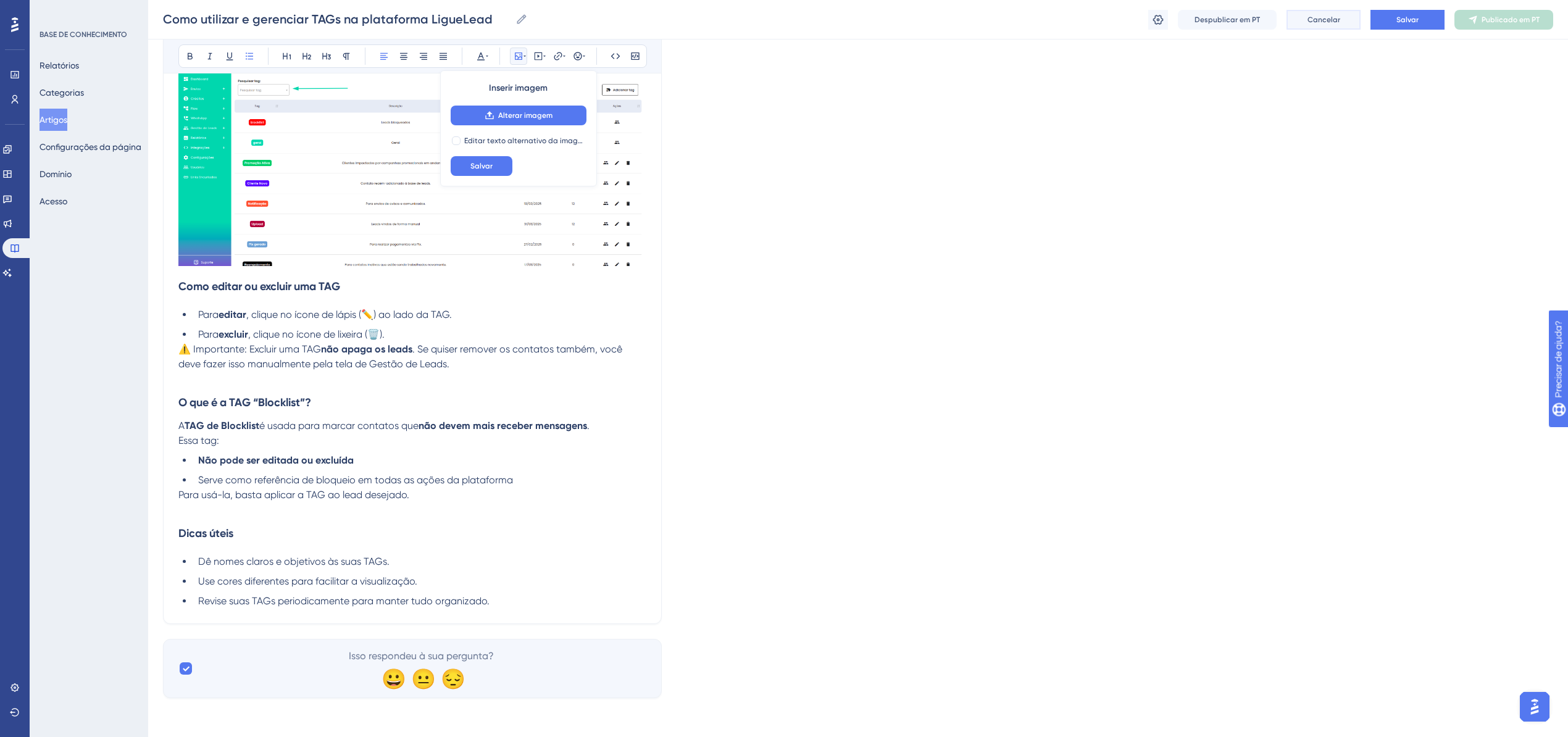
click at [1314, 15] on font "Cancelar" at bounding box center [1323, 20] width 33 height 9
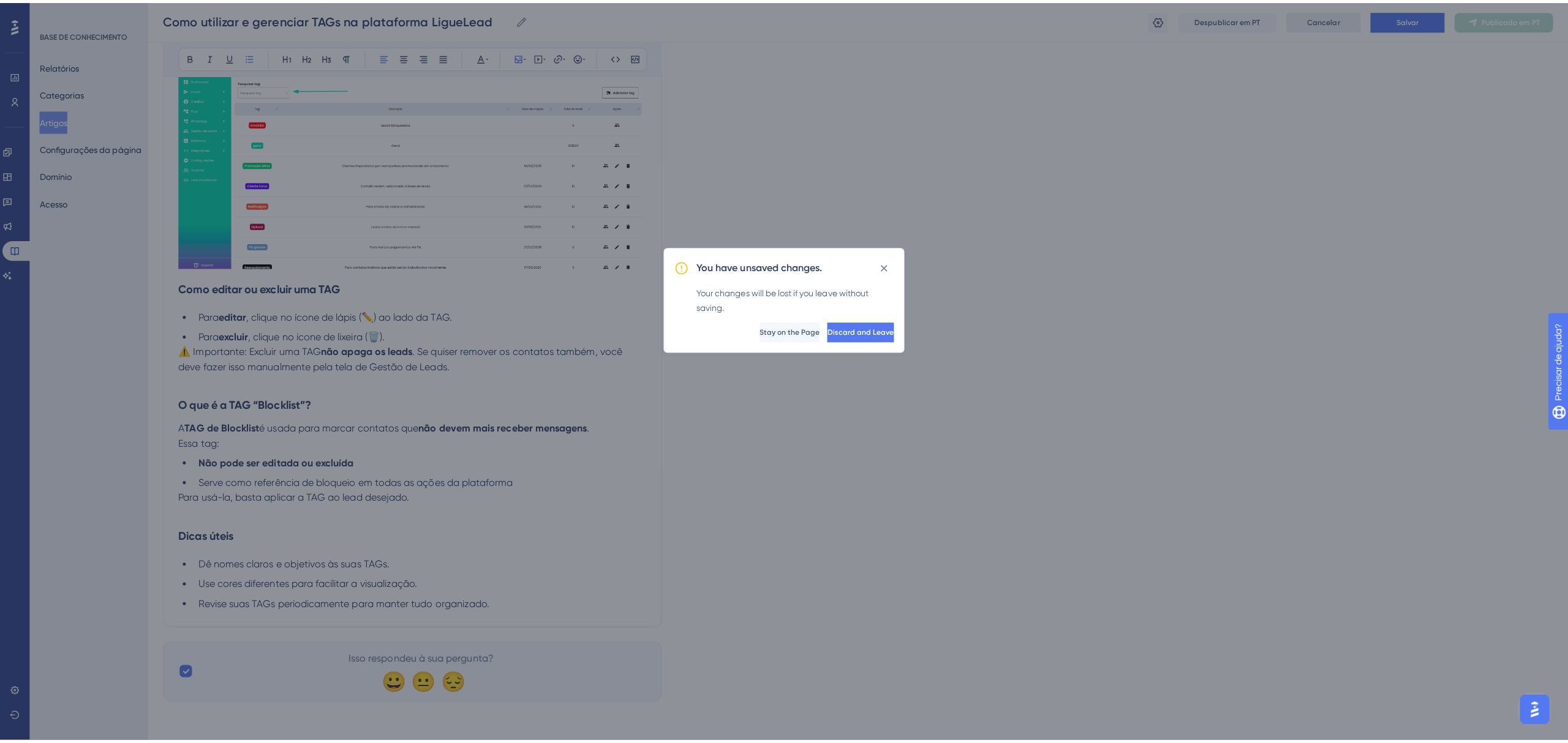
scroll to position [1577, 0]
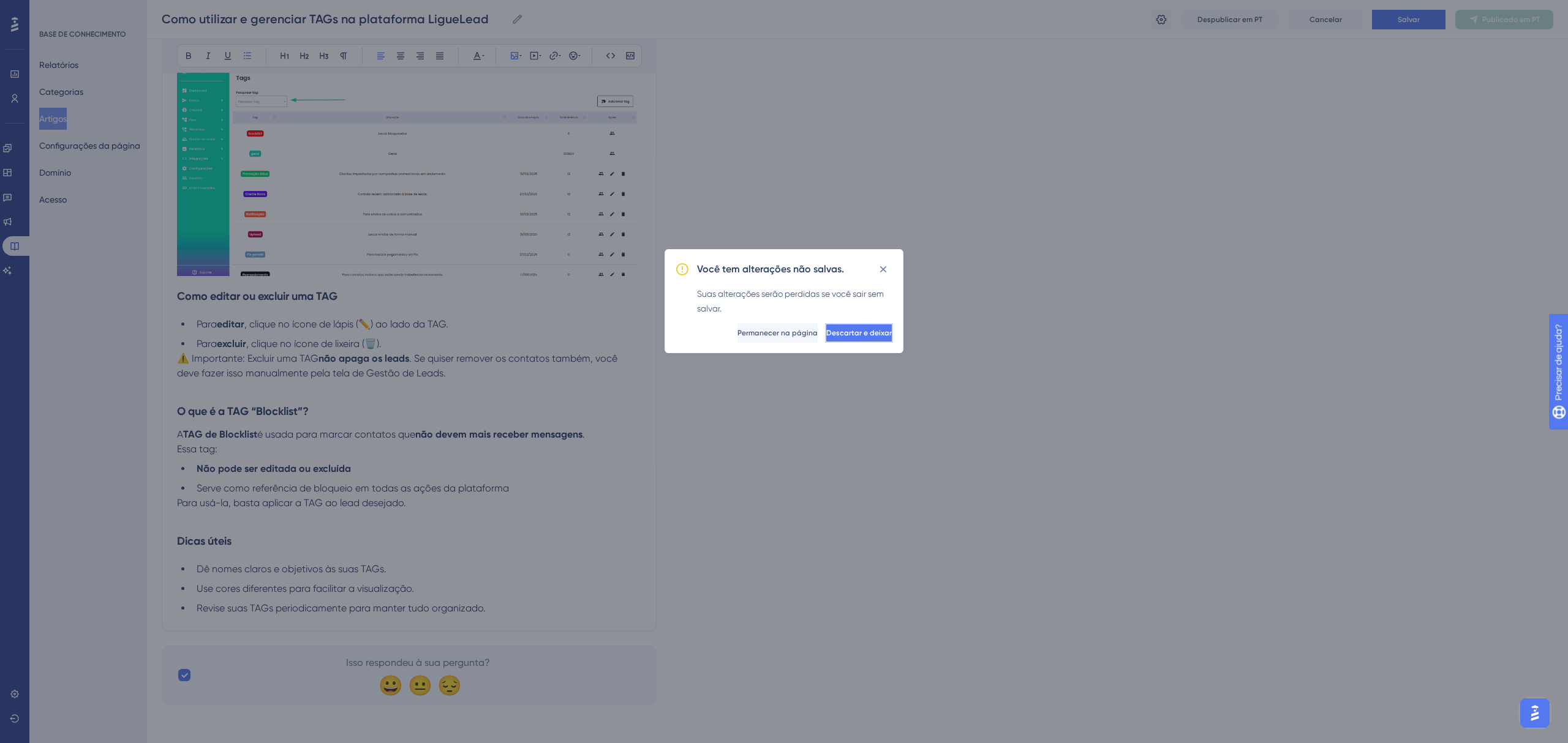
click at [865, 338] on span "Descartar e deixar" at bounding box center [859, 333] width 65 height 10
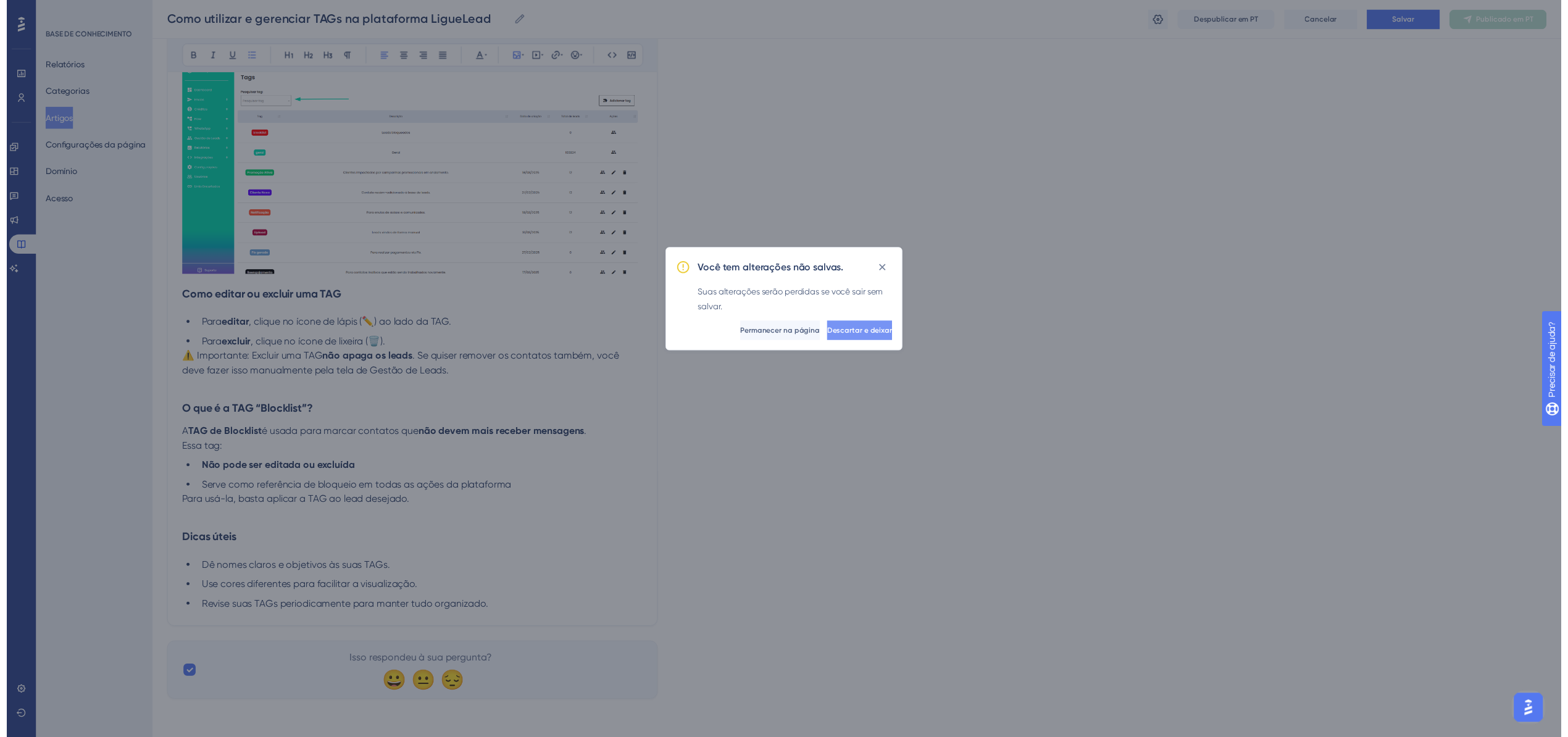
scroll to position [0, 0]
